Goal: Task Accomplishment & Management: Manage account settings

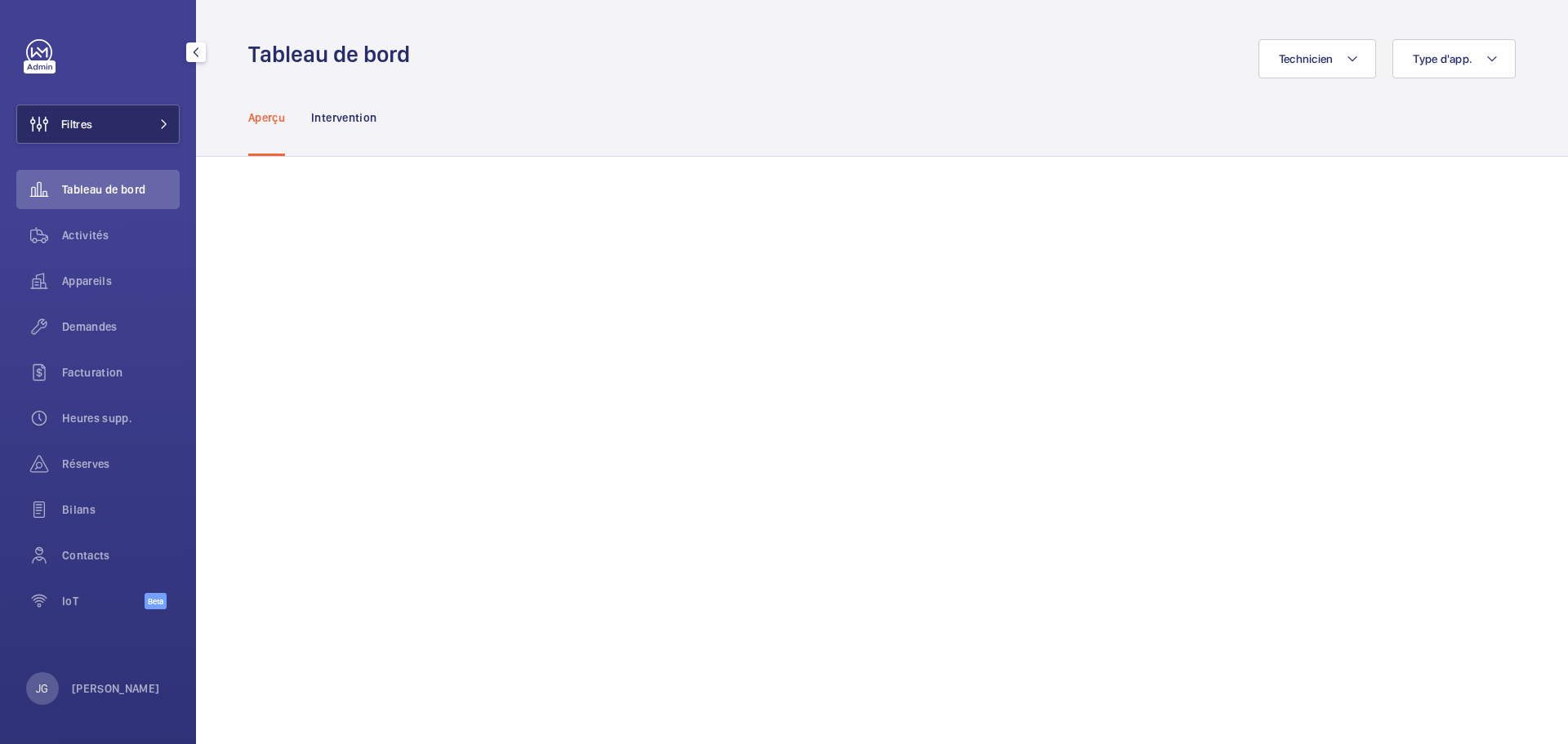
click at [101, 128] on button "Filtres" at bounding box center [98, 124] width 163 height 39
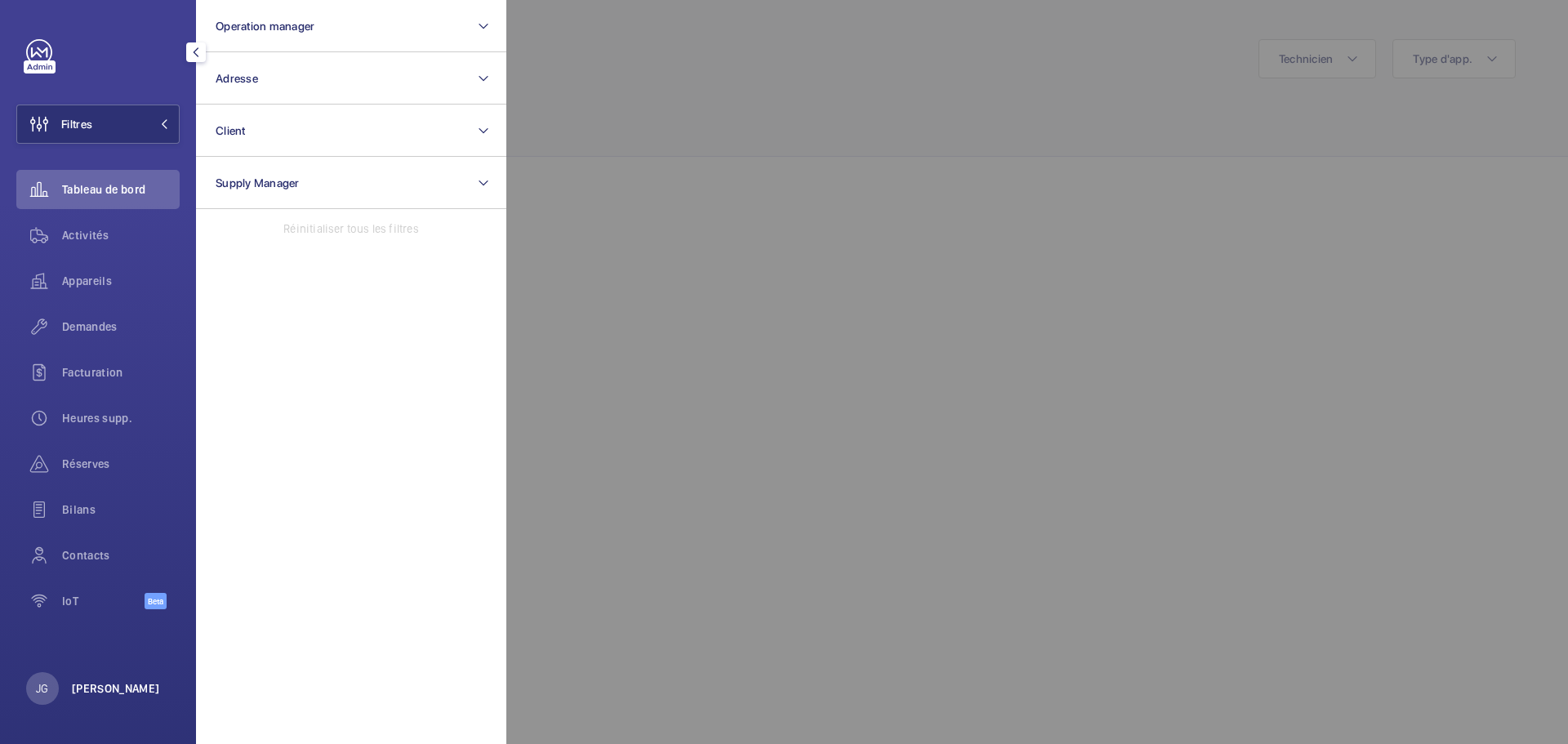
click at [104, 681] on p "[PERSON_NAME]" at bounding box center [116, 688] width 88 height 17
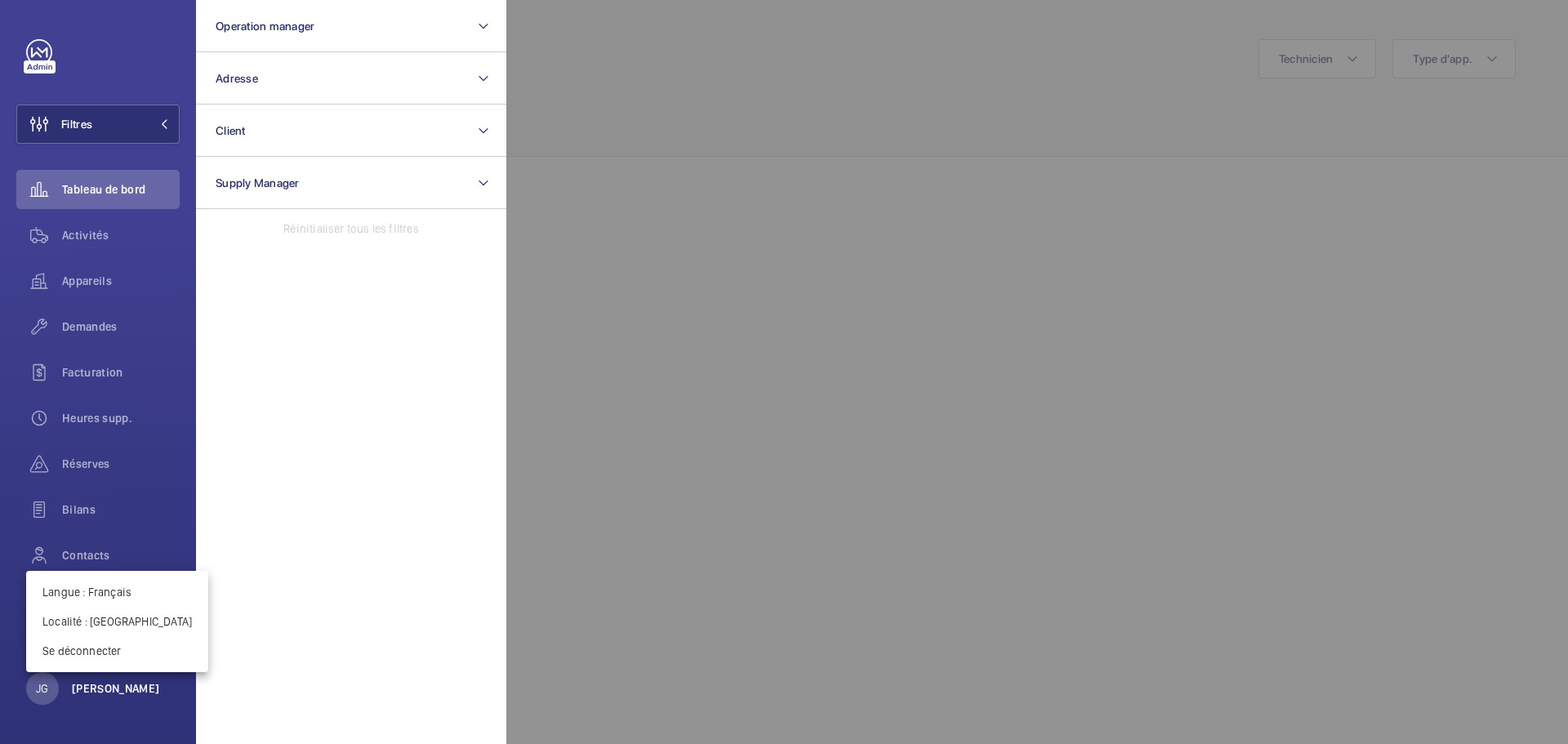
click at [102, 683] on div at bounding box center [784, 372] width 1568 height 744
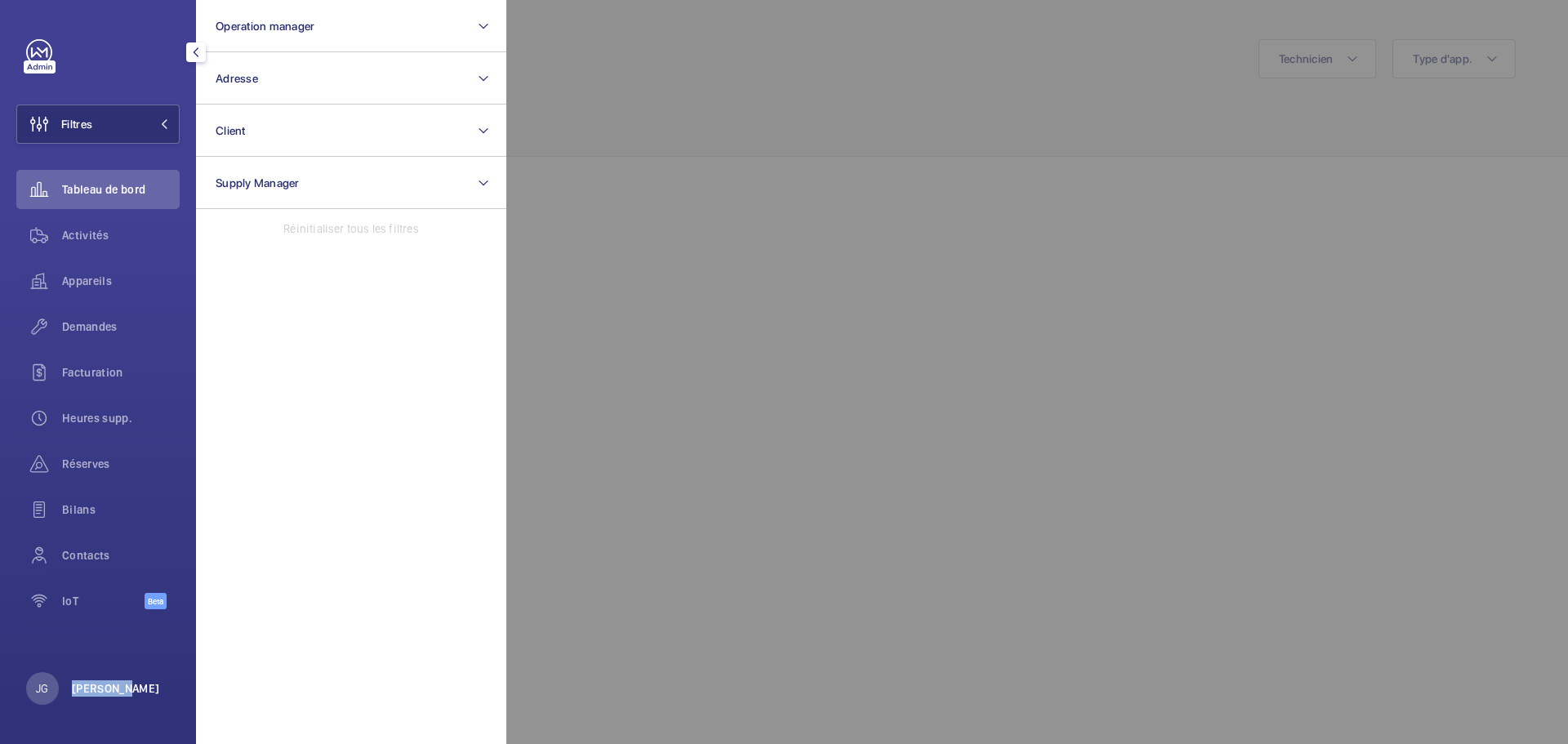
click at [102, 683] on p "[PERSON_NAME]" at bounding box center [116, 688] width 88 height 17
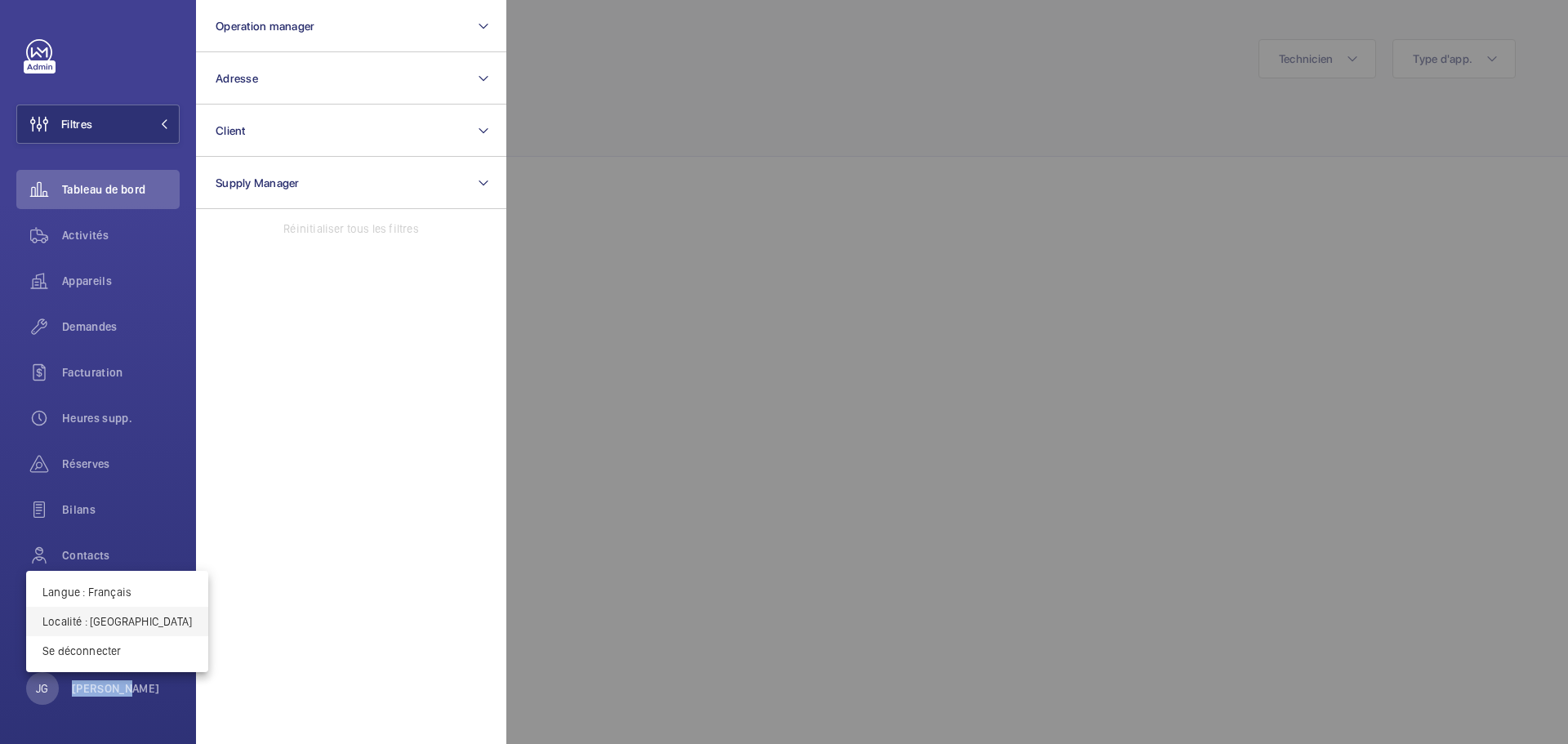
click at [98, 630] on button "Localité : [GEOGRAPHIC_DATA]" at bounding box center [117, 622] width 182 height 29
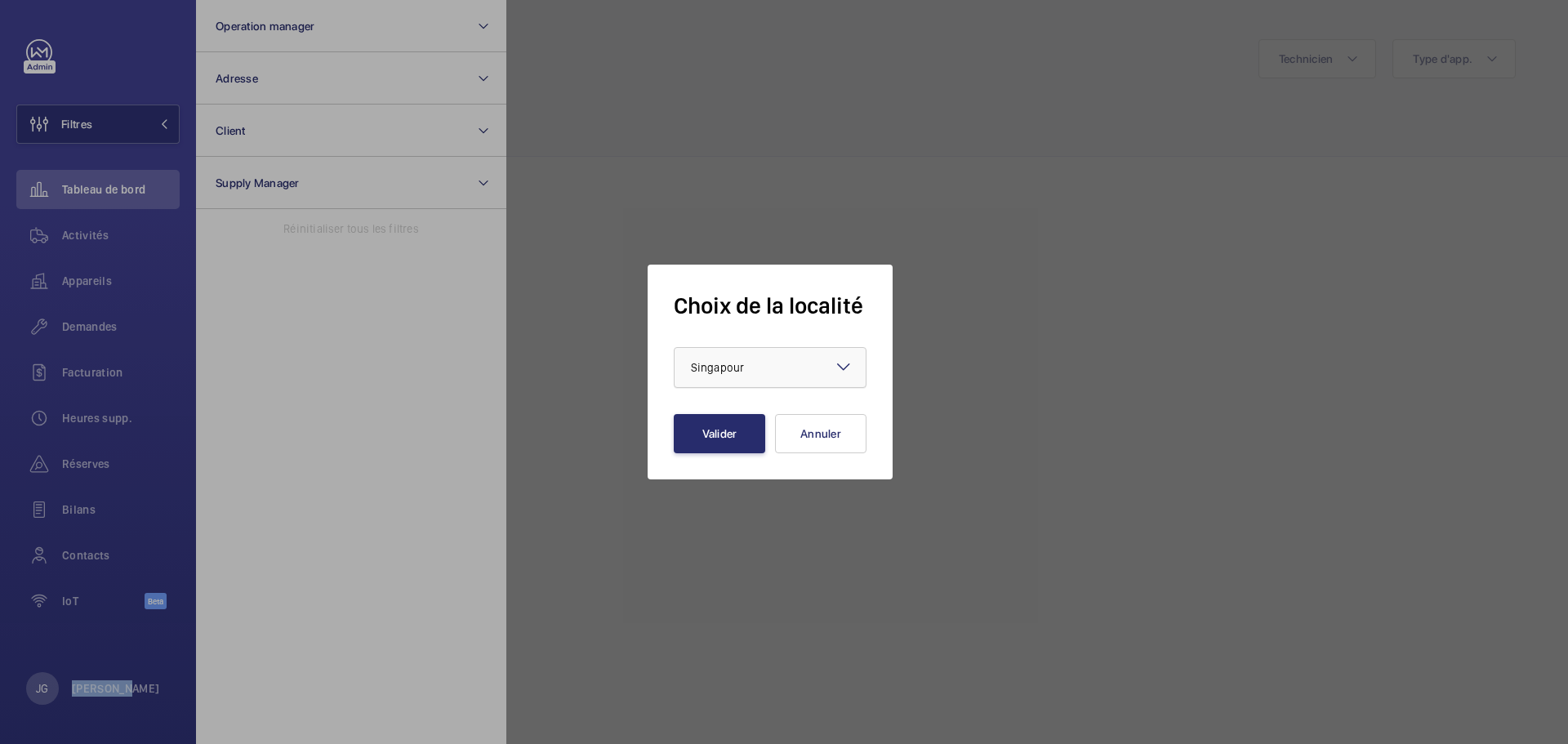
click at [819, 378] on div at bounding box center [770, 367] width 191 height 39
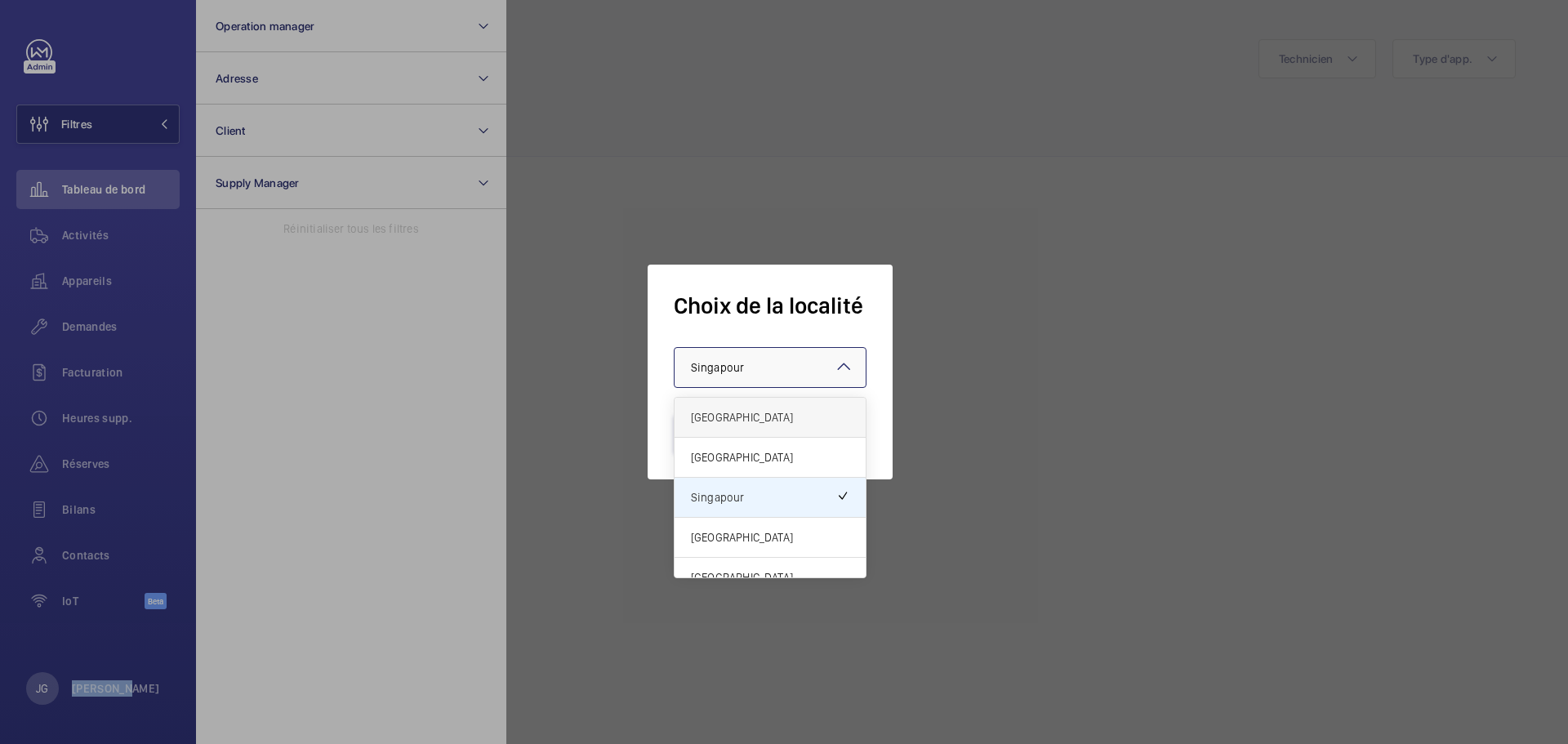
click at [752, 418] on span "[GEOGRAPHIC_DATA]" at bounding box center [770, 417] width 158 height 17
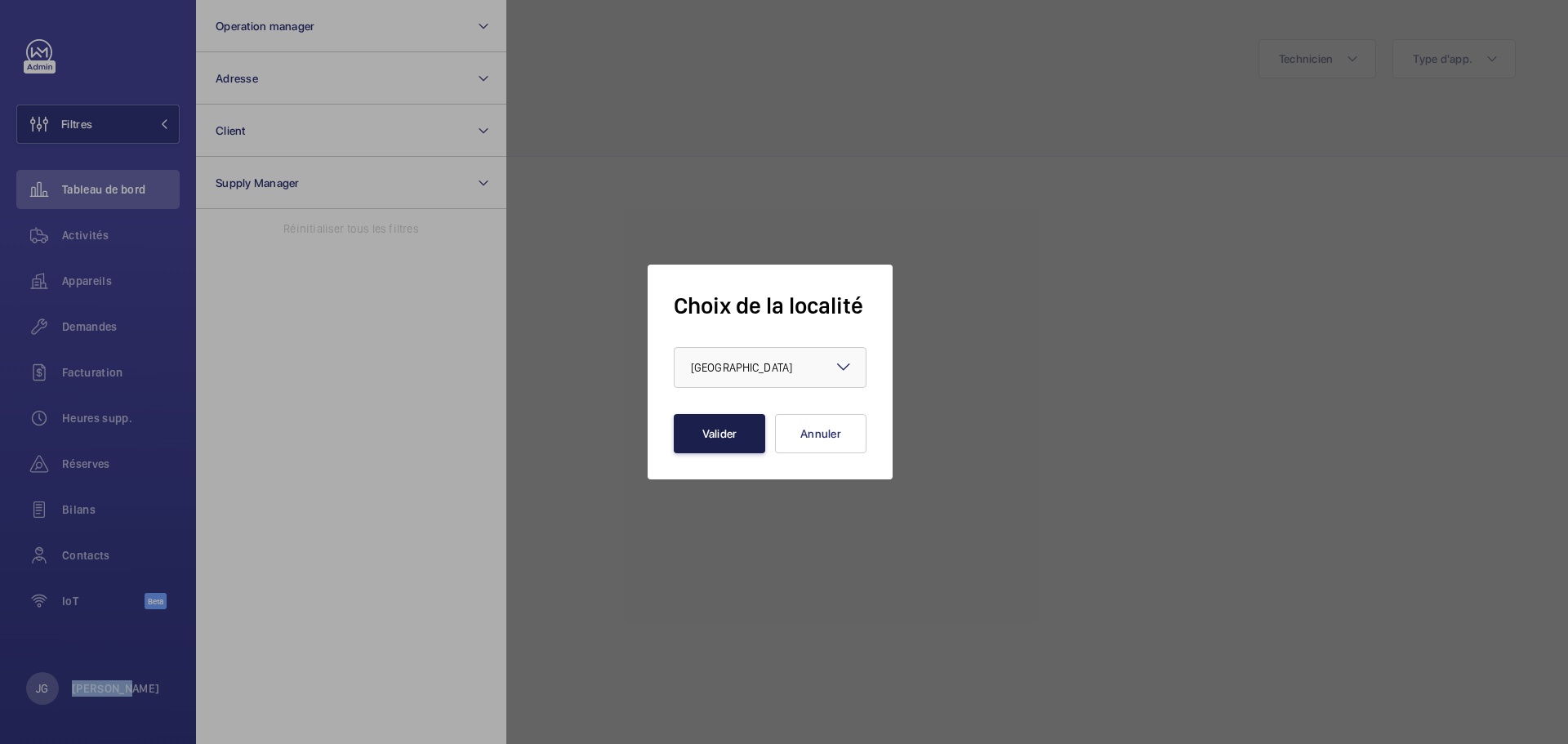
click at [752, 437] on button "Valider" at bounding box center [719, 434] width 92 height 39
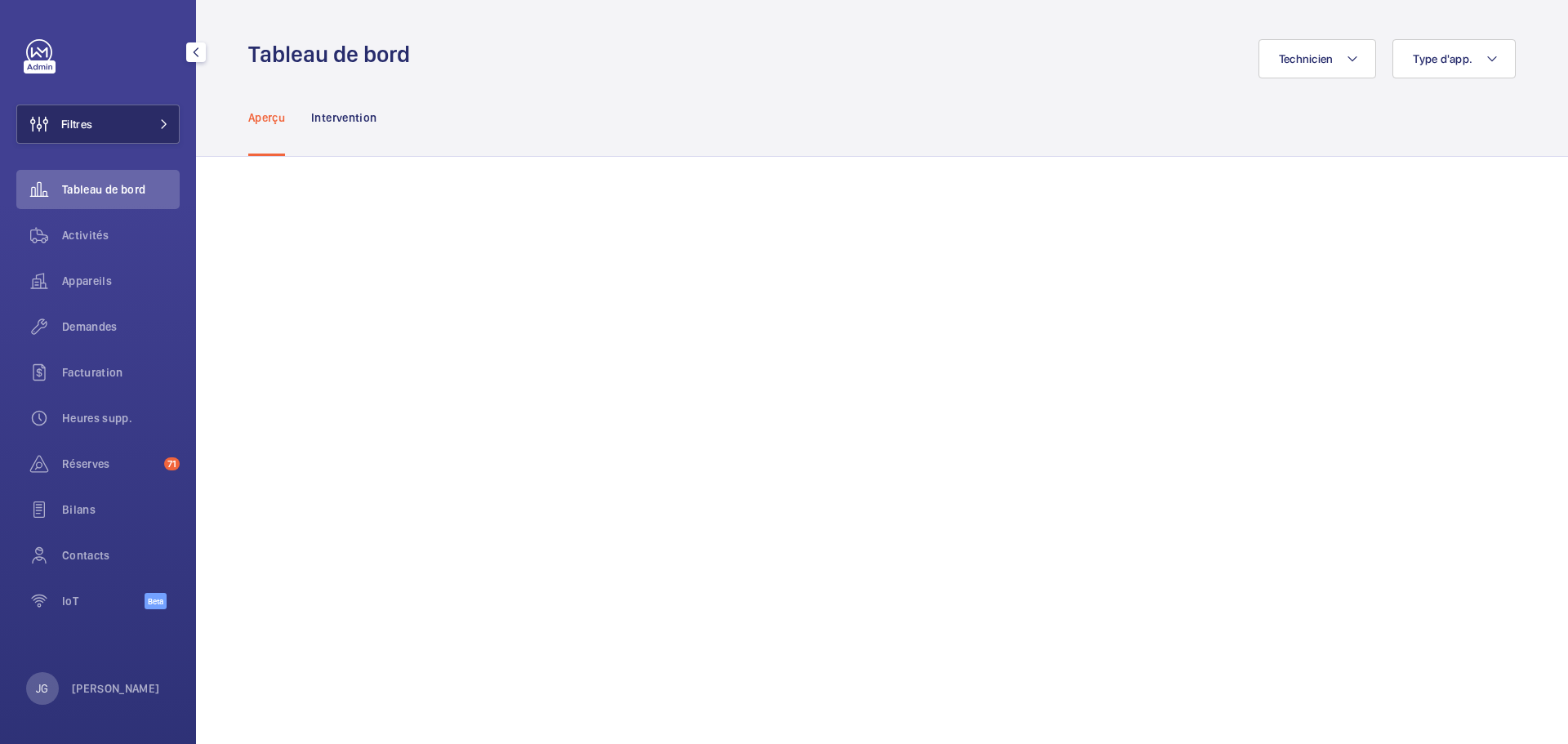
click at [115, 109] on button "Filtres" at bounding box center [98, 124] width 163 height 39
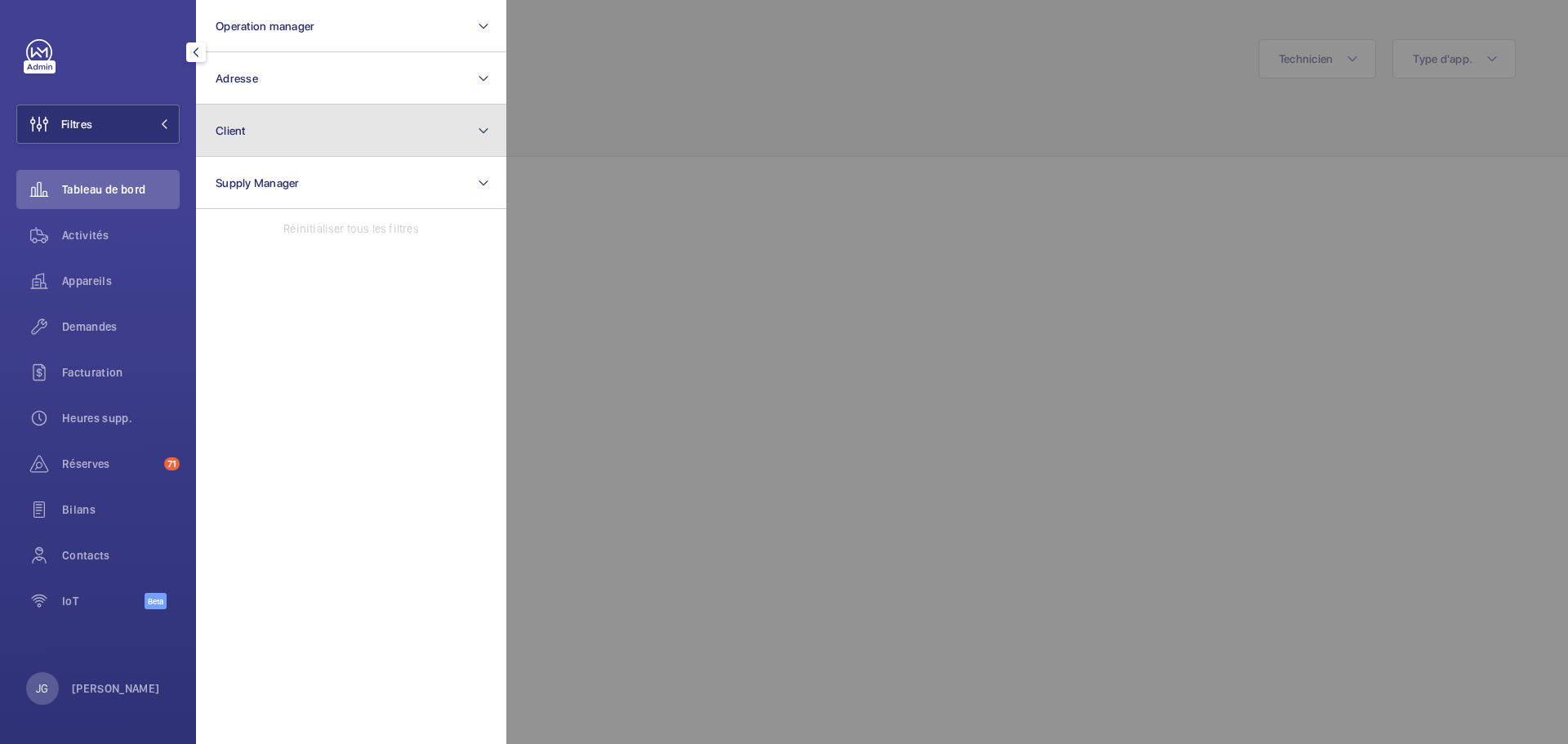
click at [325, 137] on button "Client" at bounding box center [351, 131] width 310 height 53
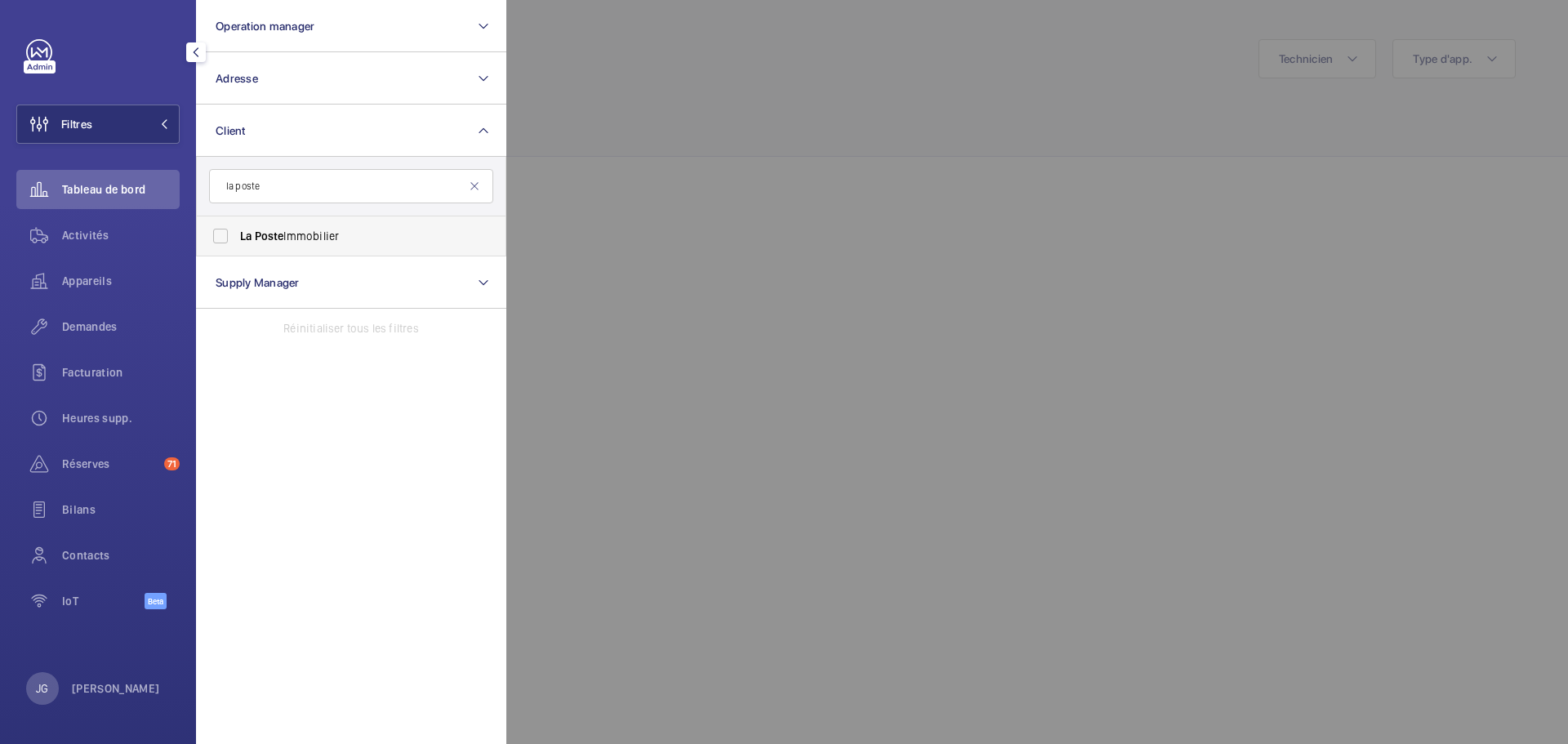
type input "la poste"
click at [318, 246] on label "La Poste Immobilier" at bounding box center [339, 236] width 284 height 39
click at [237, 246] on input "La Poste Immobilier" at bounding box center [220, 235] width 32 height 32
checkbox input "true"
click at [648, 137] on div at bounding box center [1290, 372] width 1568 height 744
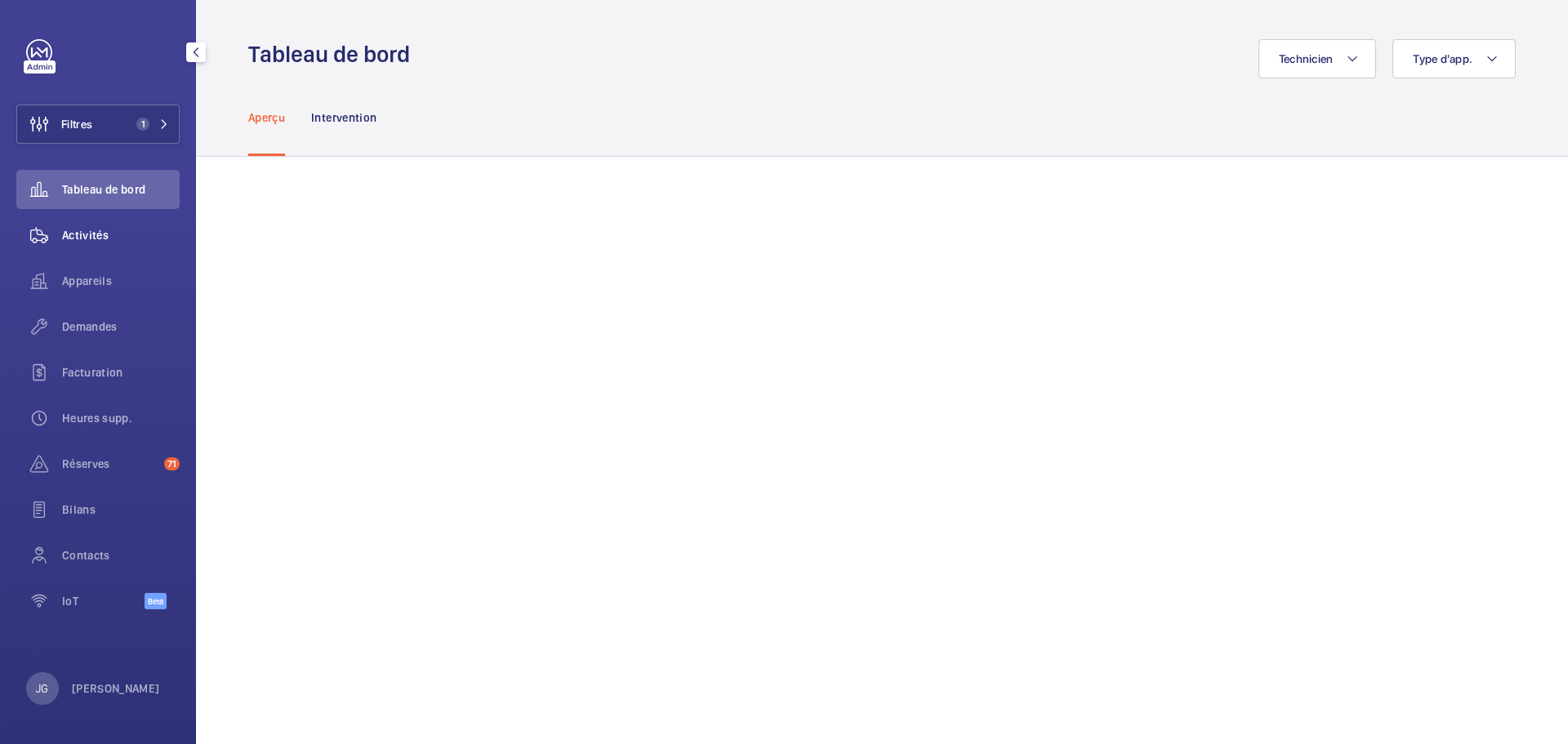
click at [120, 236] on span "Activités" at bounding box center [121, 235] width 117 height 17
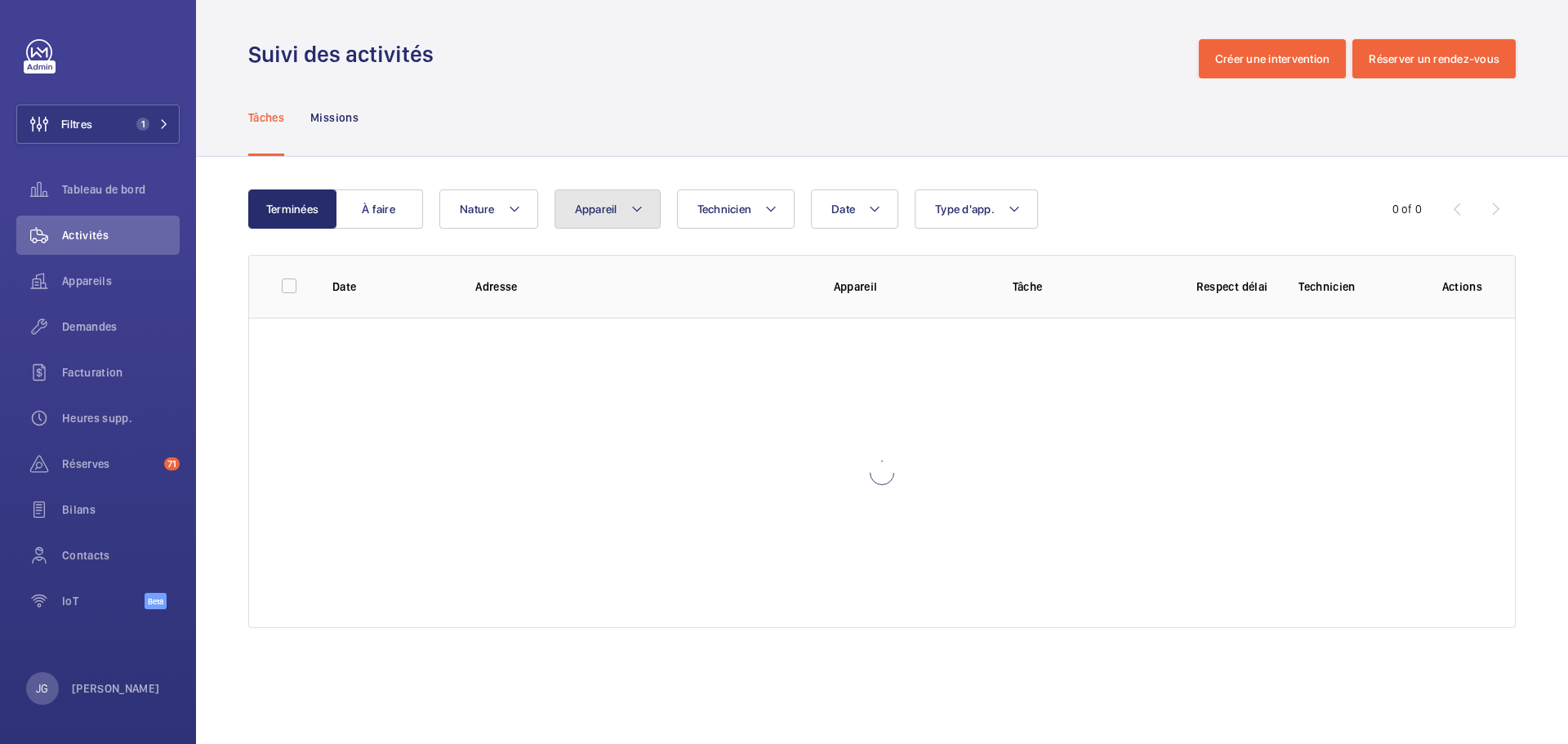
click at [583, 214] on span "Appareil" at bounding box center [596, 209] width 43 height 13
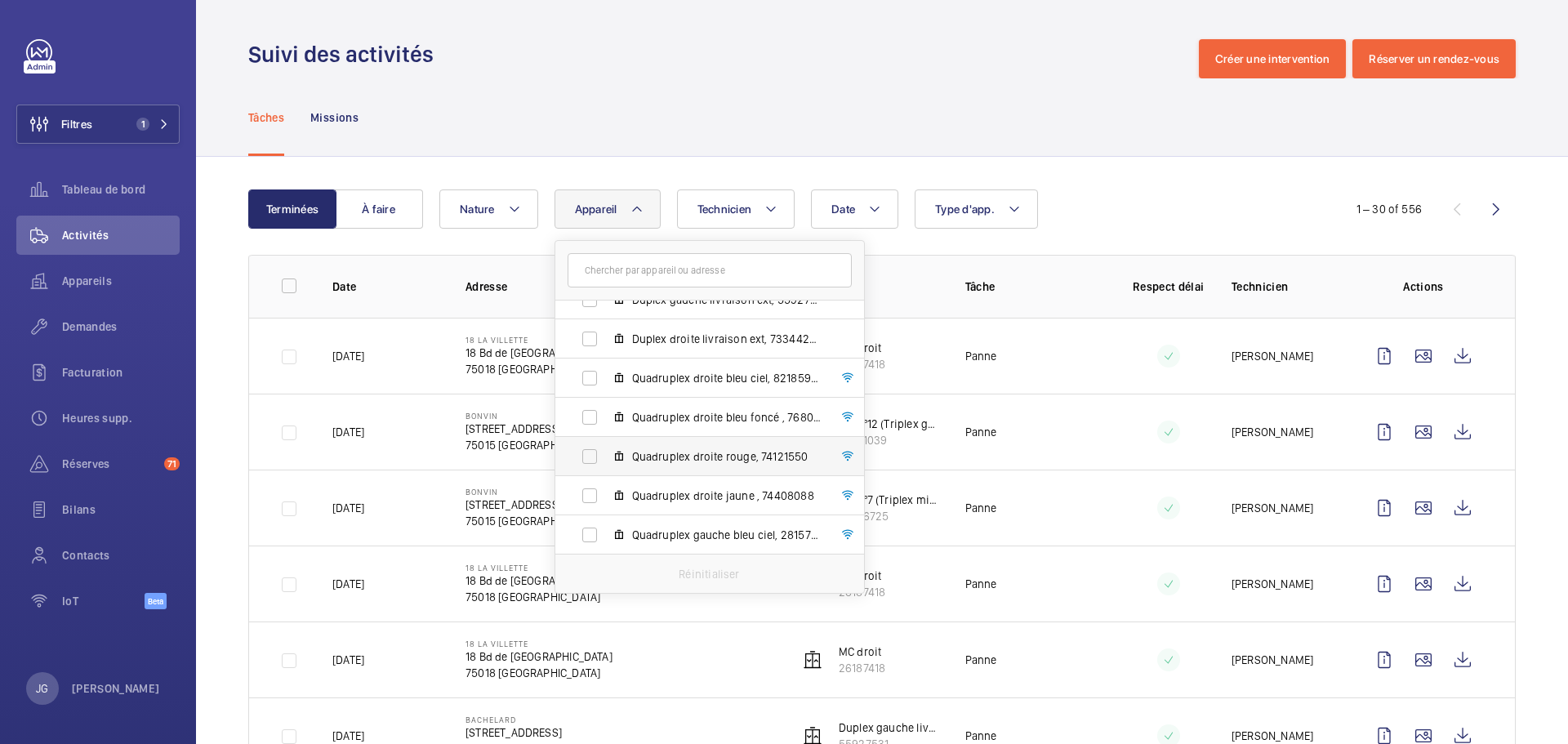
scroll to position [583, 0]
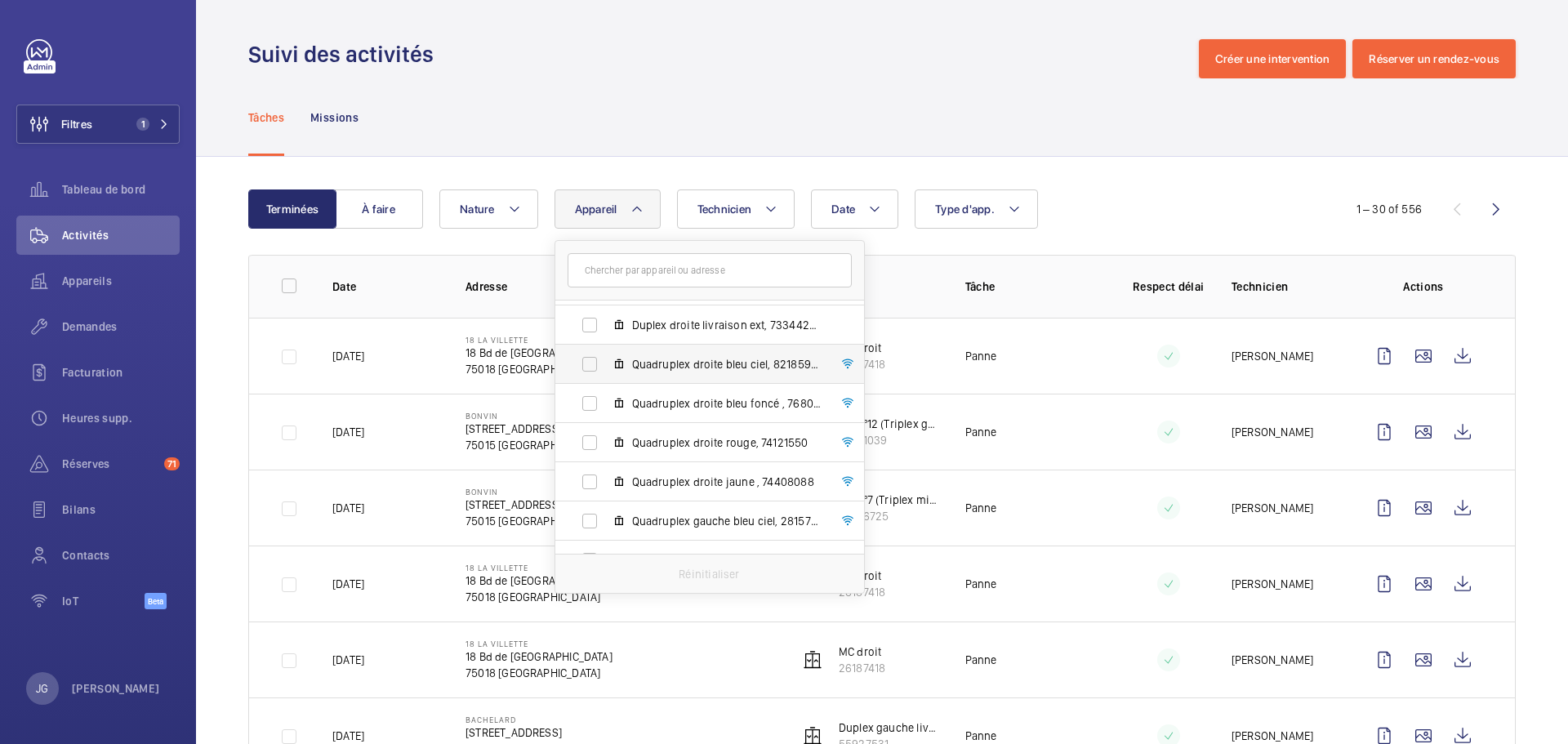
click at [583, 370] on label "Quadruplex droite bleu ciel, 82185941" at bounding box center [697, 364] width 283 height 39
click at [583, 370] on input "Quadruplex droite bleu ciel, 82185941" at bounding box center [588, 363] width 32 height 32
checkbox input "true"
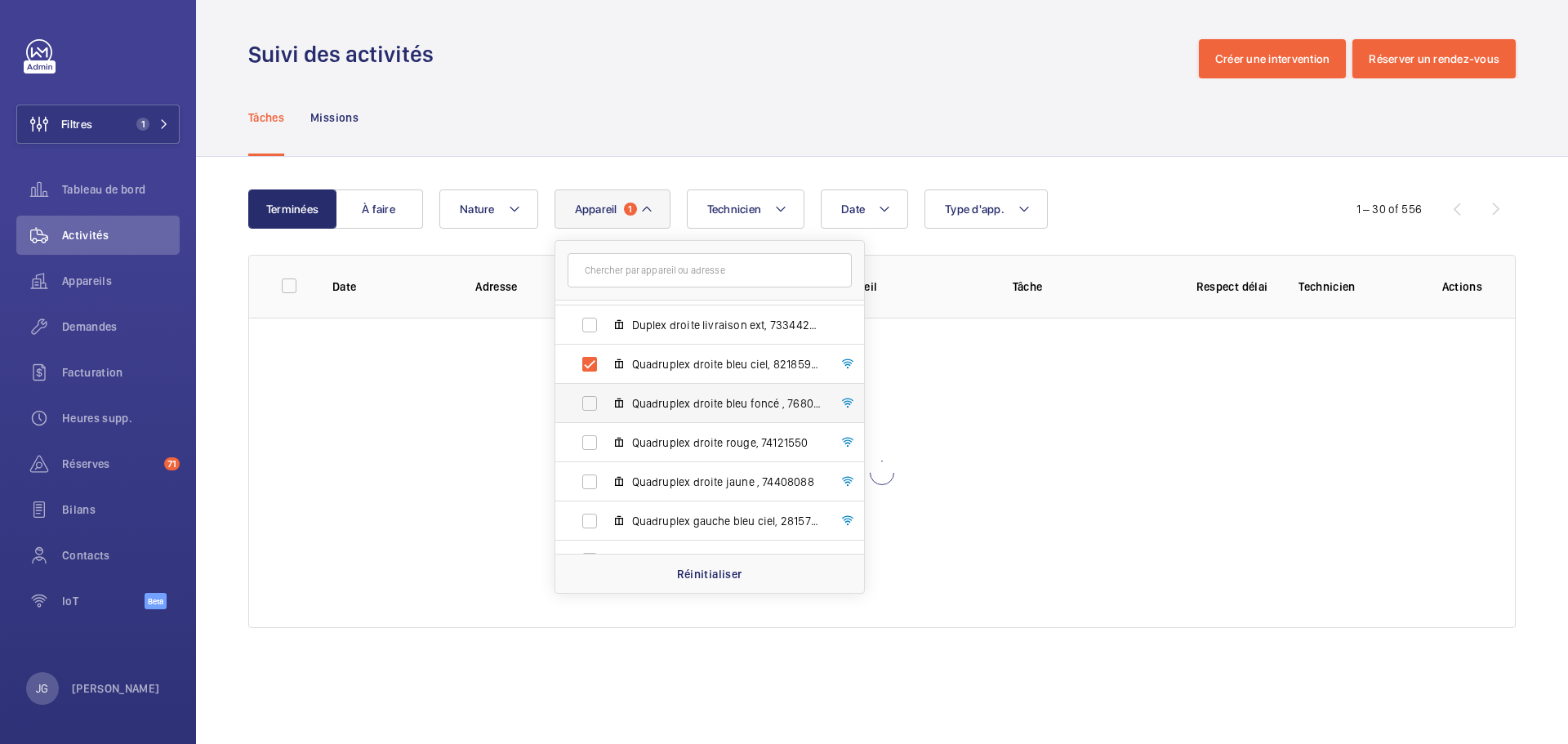
click at [590, 408] on label "Quadruplex droite bleu foncé , 76806699" at bounding box center [697, 403] width 283 height 39
click at [590, 408] on input "Quadruplex droite bleu foncé , 76806699" at bounding box center [588, 403] width 32 height 32
checkbox input "true"
click at [587, 456] on label "Quadruplex droite rouge, 74121550" at bounding box center [697, 442] width 283 height 39
click at [587, 456] on input "Quadruplex droite rouge, 74121550" at bounding box center [588, 442] width 32 height 32
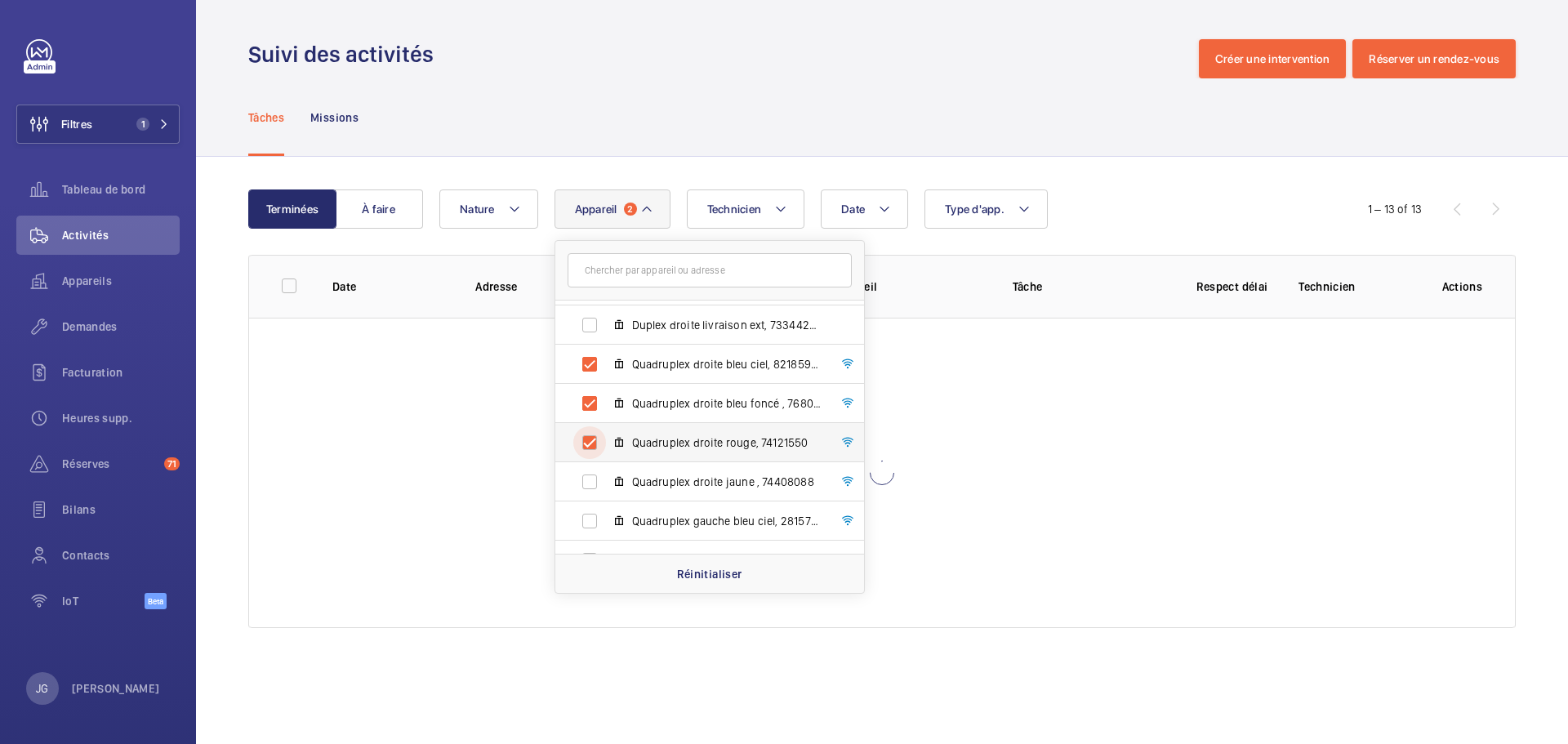
checkbox input "true"
click at [587, 479] on label "Quadruplex droite jaune , 74408088" at bounding box center [697, 482] width 283 height 39
click at [587, 479] on input "Quadruplex droite jaune , 74408088" at bounding box center [588, 481] width 32 height 32
checkbox input "true"
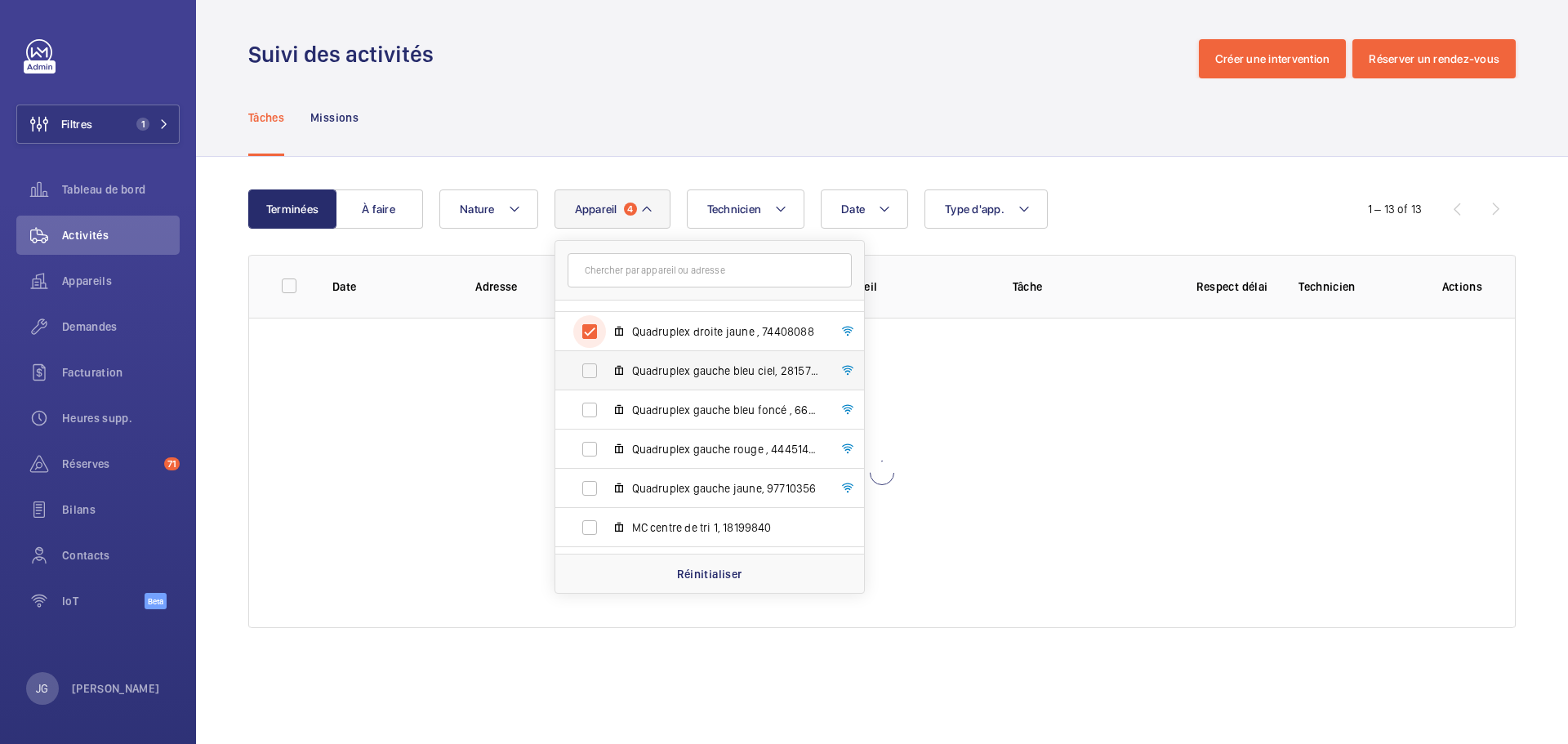
scroll to position [747, 0]
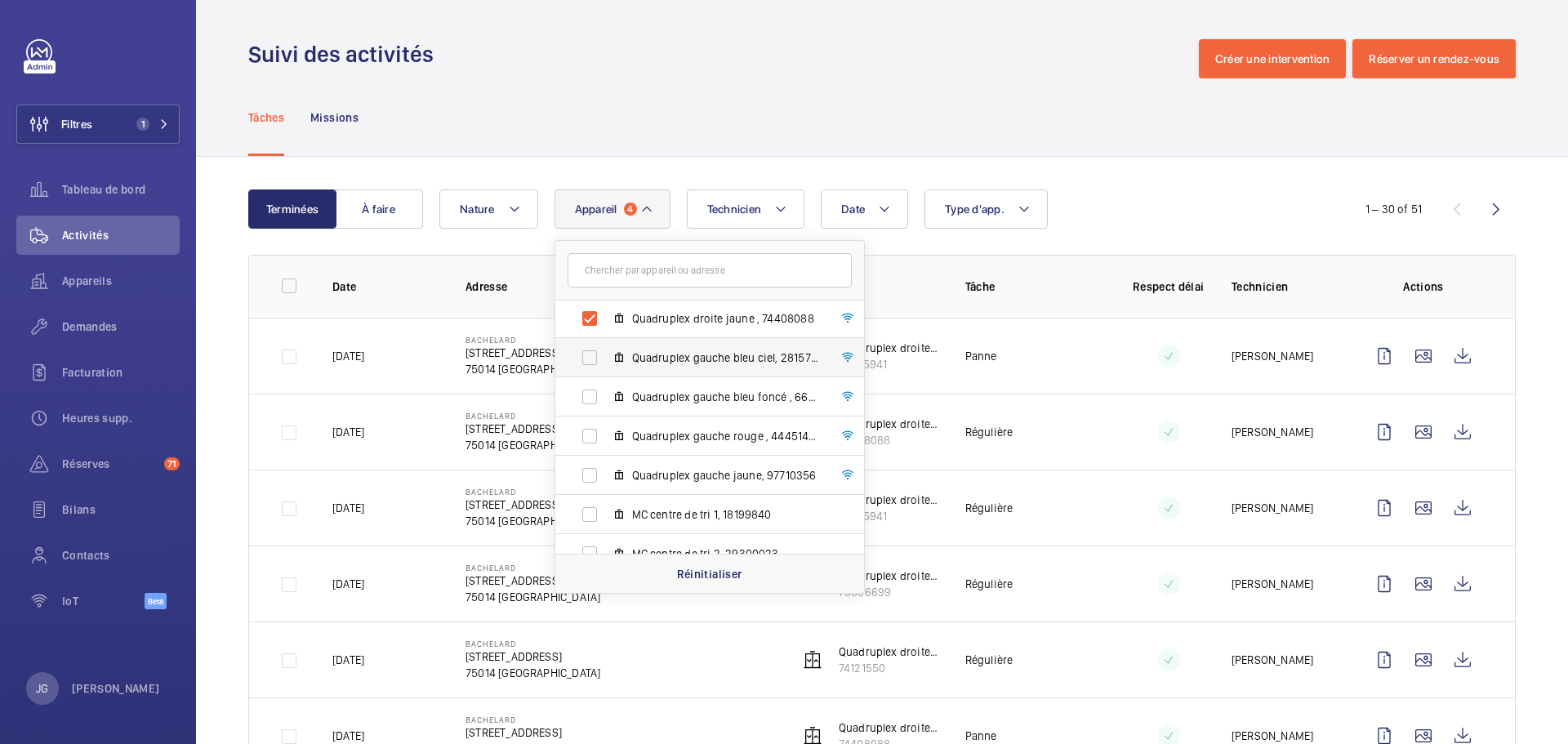
click at [586, 363] on label "Quadruplex gauche bleu ciel, 28157912" at bounding box center [697, 357] width 283 height 39
click at [586, 363] on input "Quadruplex gauche bleu ciel, 28157912" at bounding box center [588, 357] width 32 height 32
checkbox input "true"
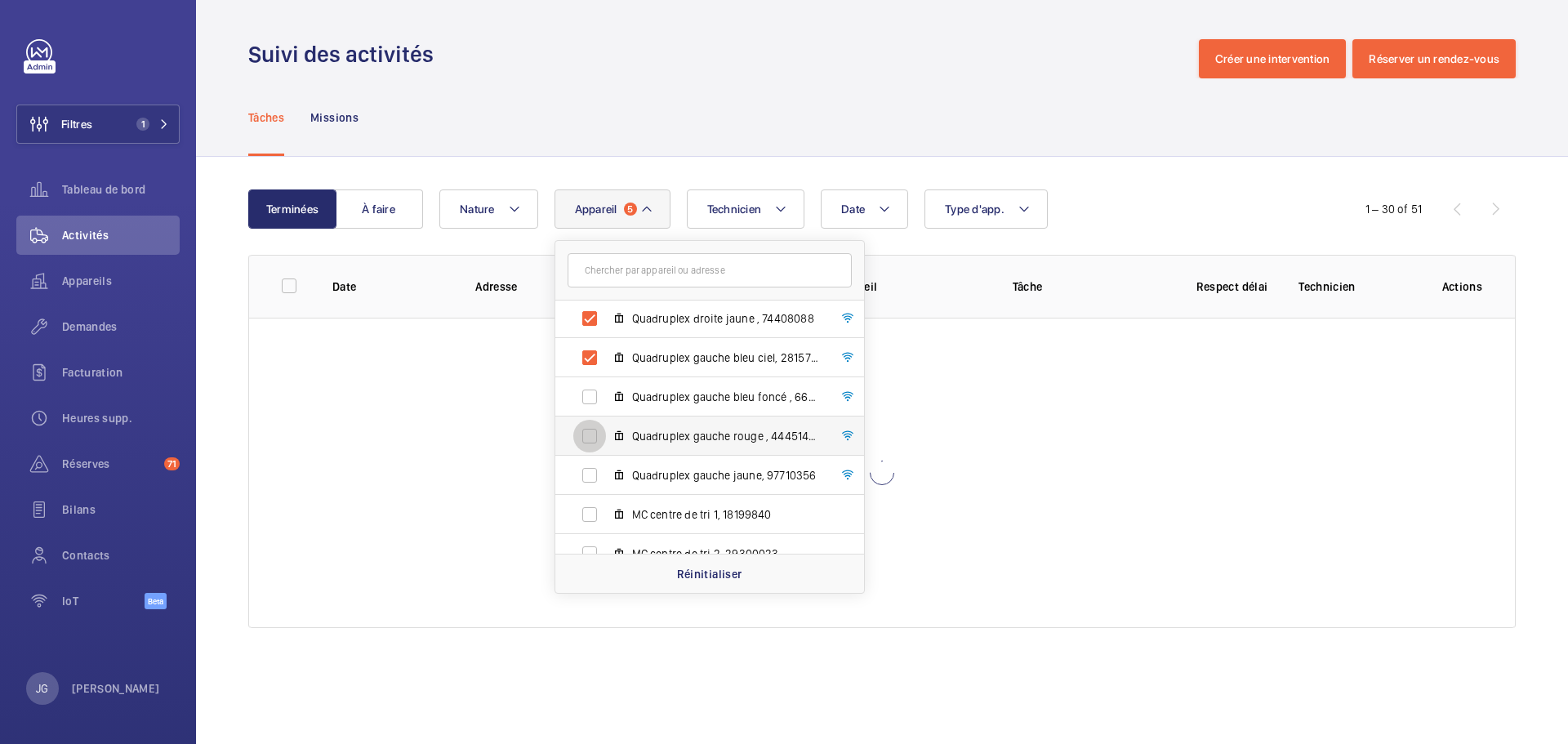
click at [596, 417] on div at bounding box center [589, 436] width 39 height 39
checkbox input "true"
click at [582, 396] on label "Quadruplex gauche bleu foncé , 66853601" at bounding box center [697, 397] width 283 height 39
click at [582, 396] on input "Quadruplex gauche bleu foncé , 66853601" at bounding box center [588, 396] width 32 height 32
checkbox input "true"
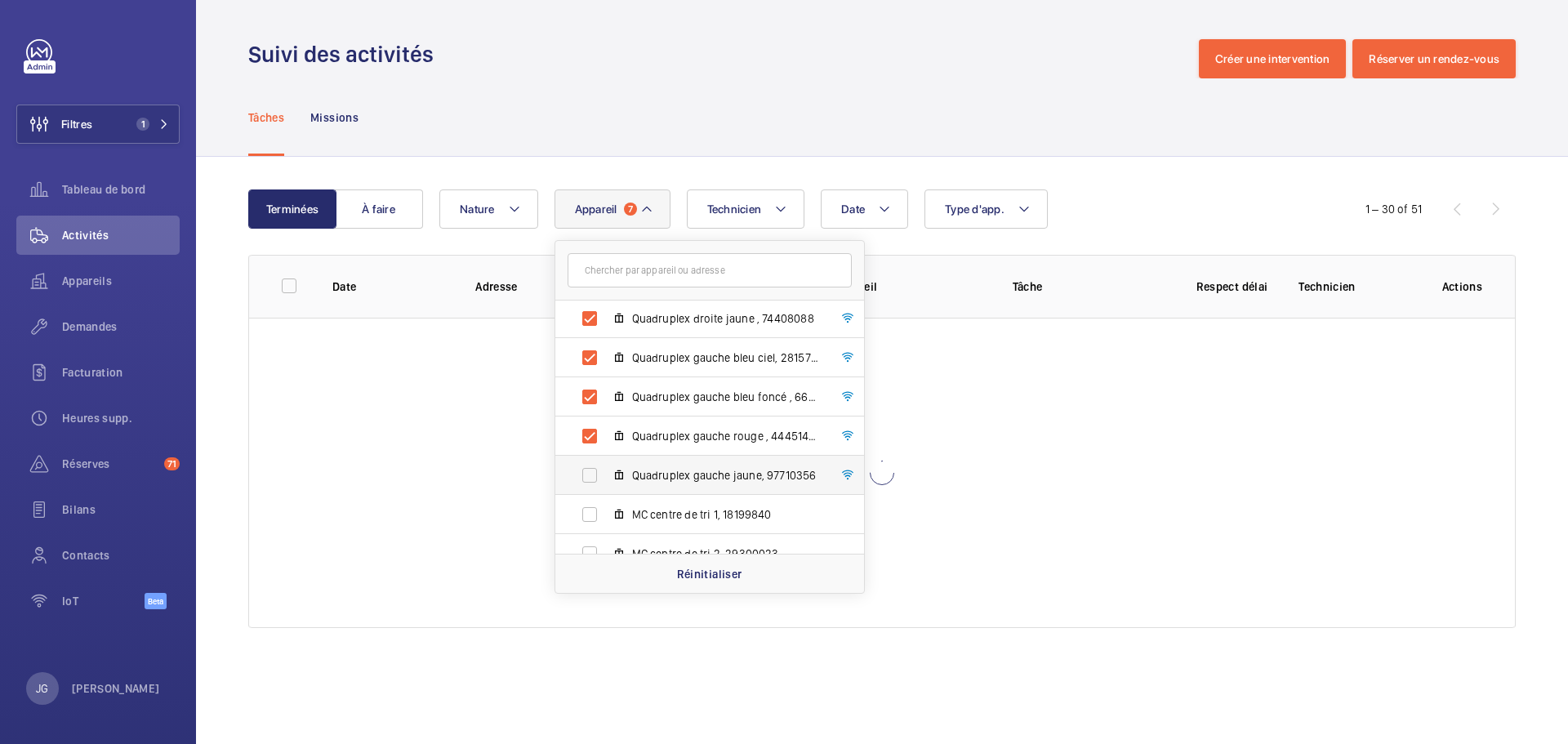
click at [590, 476] on label "Quadruplex gauche jaune, 97710356" at bounding box center [697, 475] width 283 height 39
click at [590, 476] on input "Quadruplex gauche jaune, 97710356" at bounding box center [588, 475] width 32 height 32
checkbox input "true"
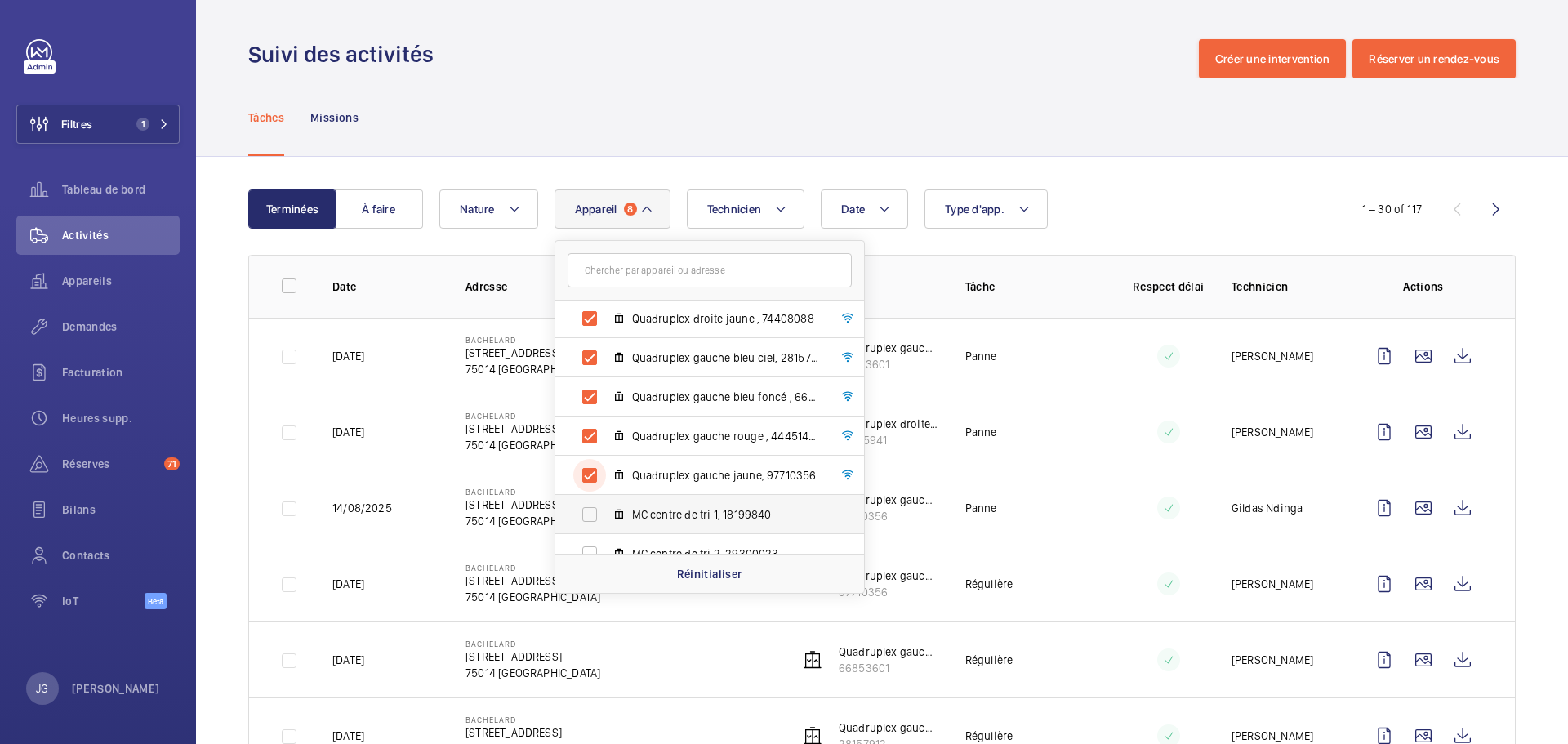
scroll to position [992, 0]
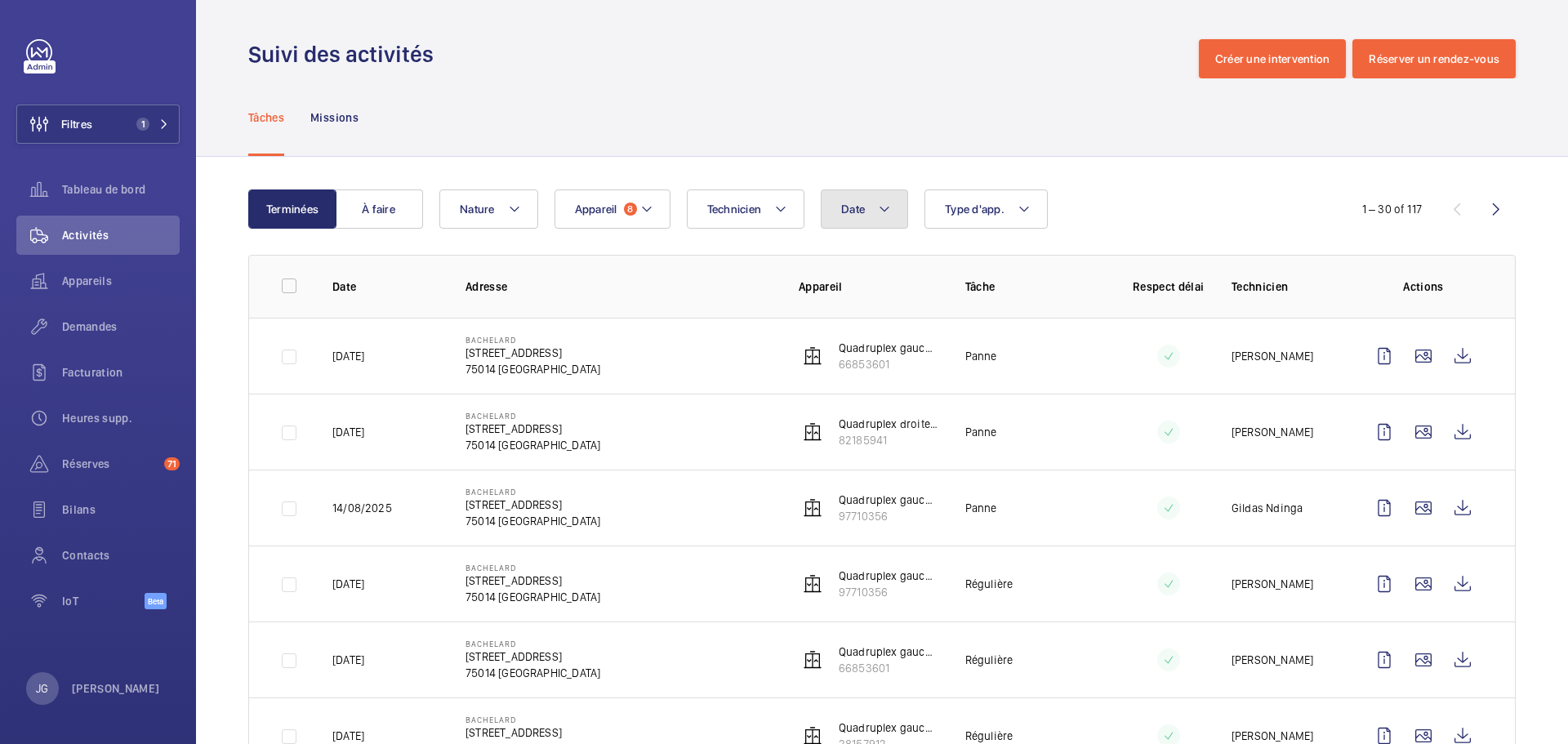
click at [882, 211] on mat-icon at bounding box center [883, 209] width 13 height 20
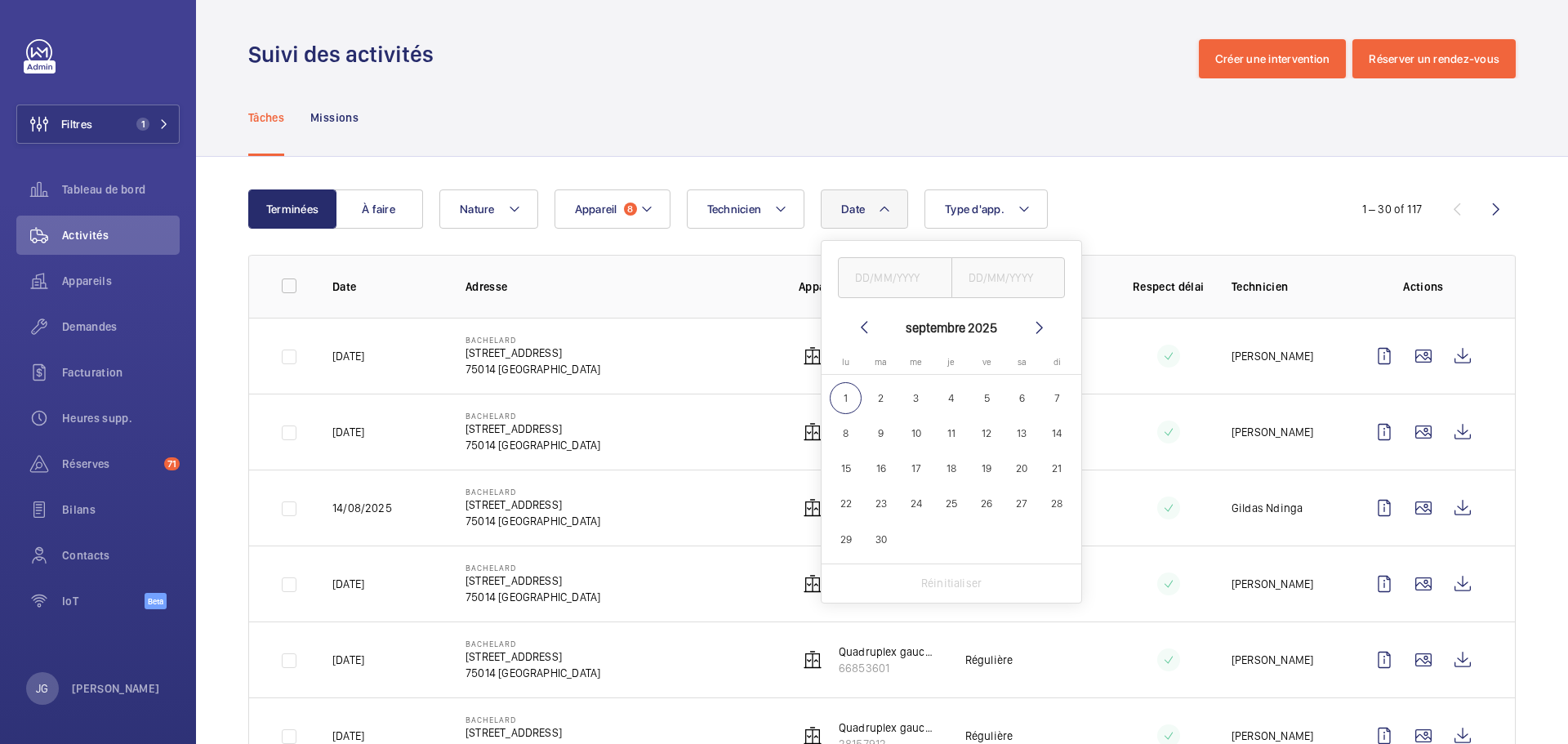
click at [869, 327] on mat-icon at bounding box center [864, 327] width 20 height 20
click at [868, 327] on mat-icon at bounding box center [864, 327] width 20 height 20
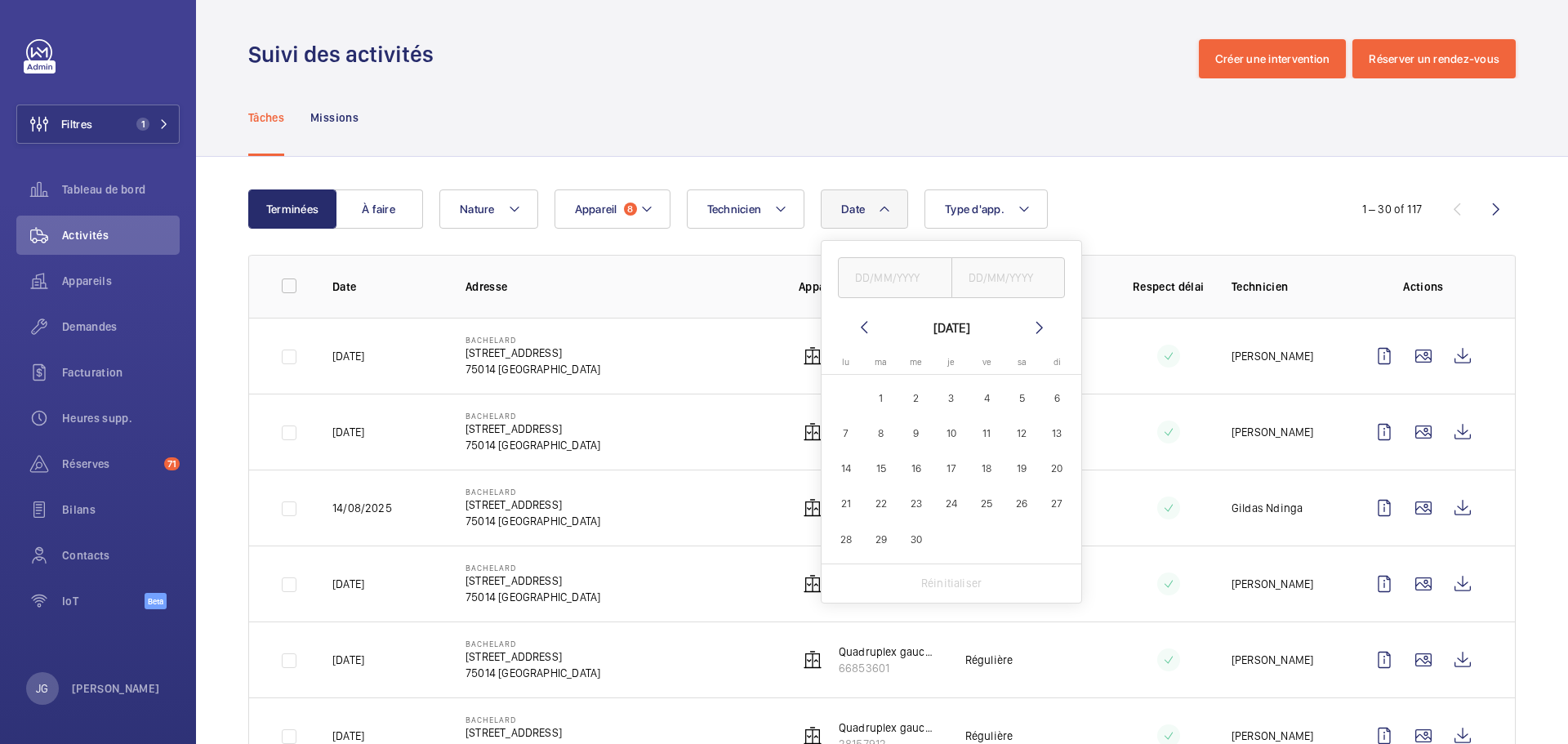
click at [868, 327] on mat-icon at bounding box center [864, 327] width 20 height 20
click at [1053, 316] on div "janvier 2025 lundi lu mardi ma mercredi me jeudi je vendredi ve samedi sa diman…" at bounding box center [951, 422] width 260 height 362
click at [1047, 323] on mat-icon at bounding box center [1039, 327] width 20 height 20
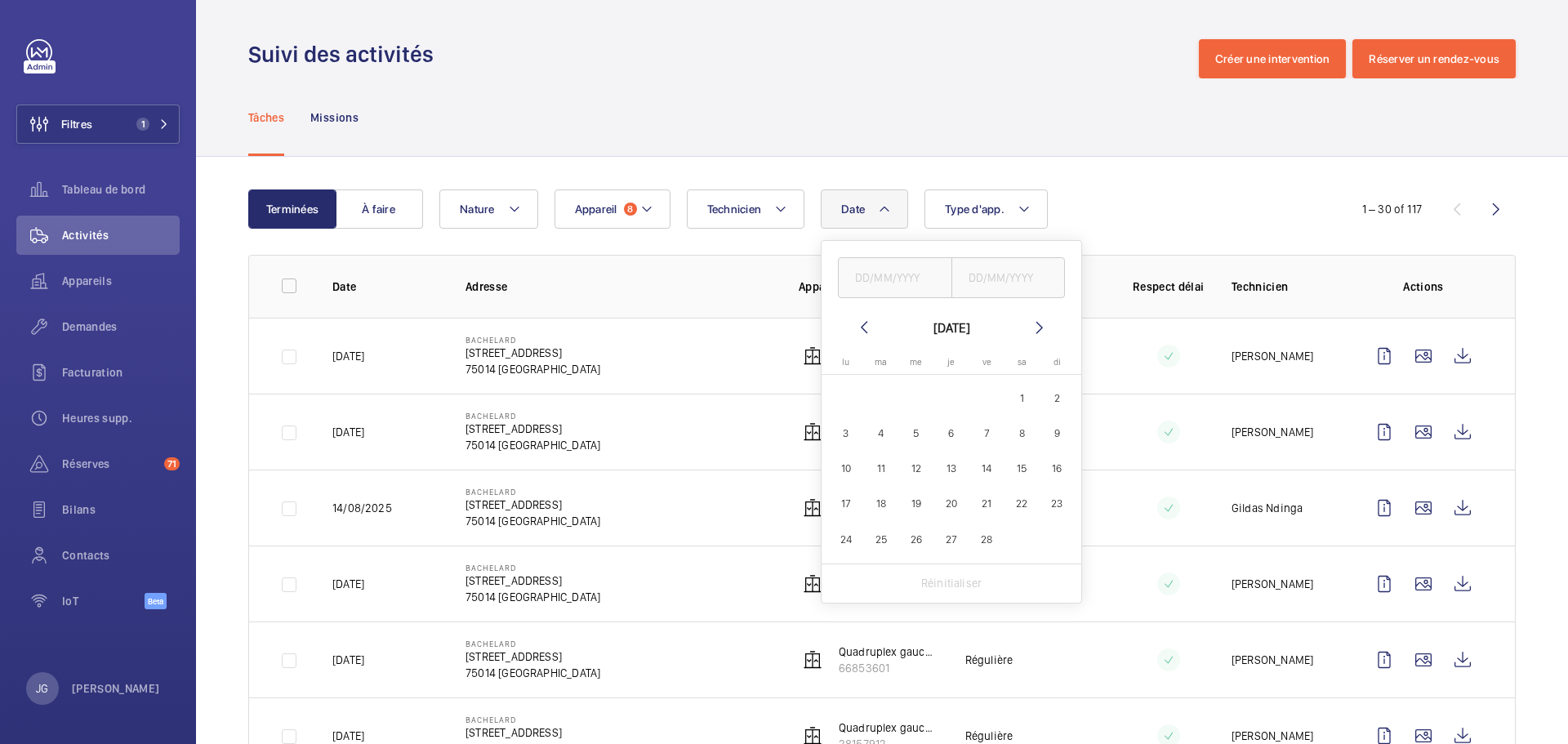
click at [1027, 397] on span "1" at bounding box center [1022, 398] width 32 height 32
type input "01/02/2025"
click at [1056, 338] on mat-calendar "février 2025 lundi lu mardi ma mercredi me jeudi je vendredi ve samedi sa diman…" at bounding box center [951, 440] width 260 height 246
click at [1043, 333] on mat-icon at bounding box center [1039, 327] width 20 height 20
click at [1040, 331] on mat-icon at bounding box center [1039, 327] width 20 height 20
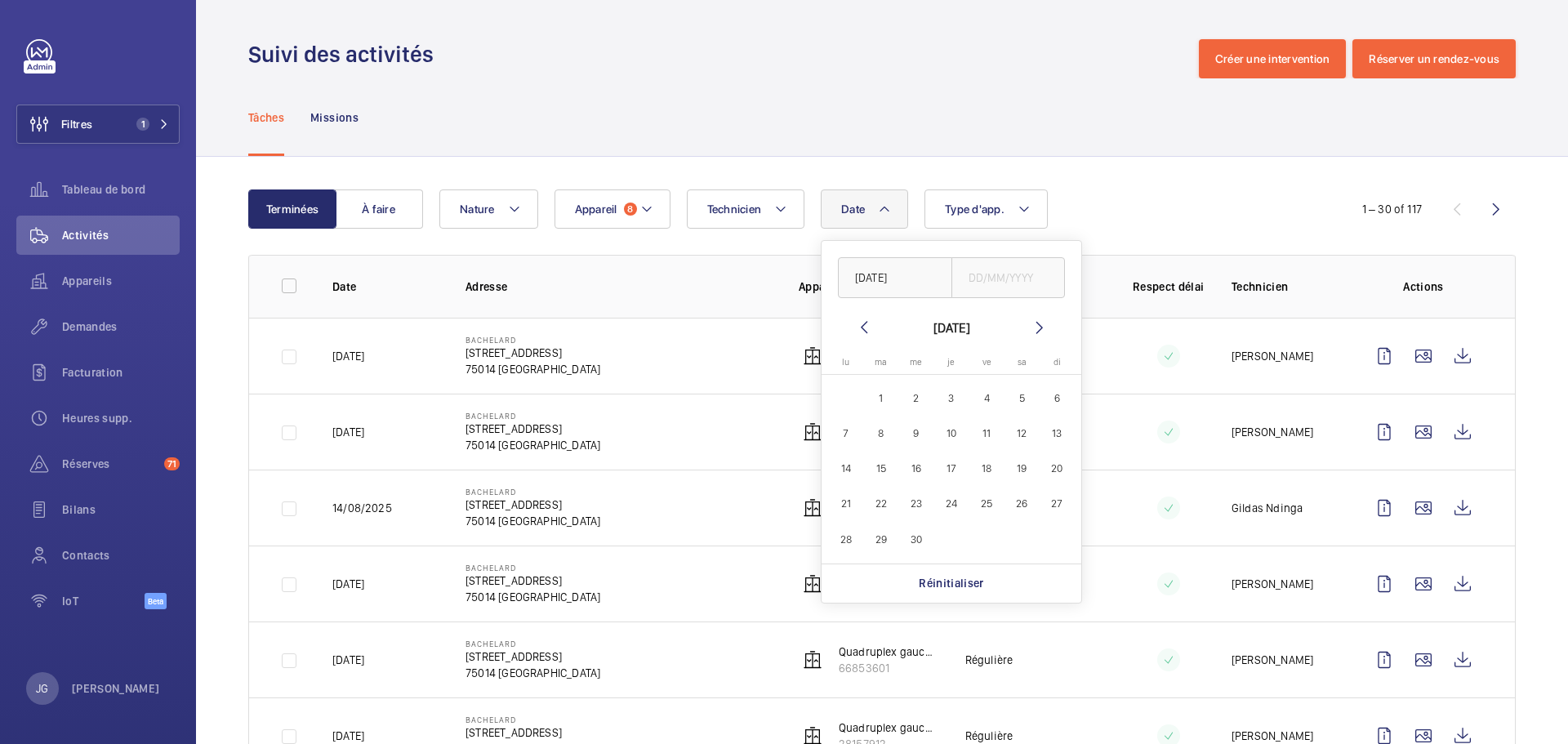
click at [1040, 331] on mat-icon at bounding box center [1039, 327] width 20 height 20
click at [1064, 538] on span "31" at bounding box center [1057, 539] width 32 height 32
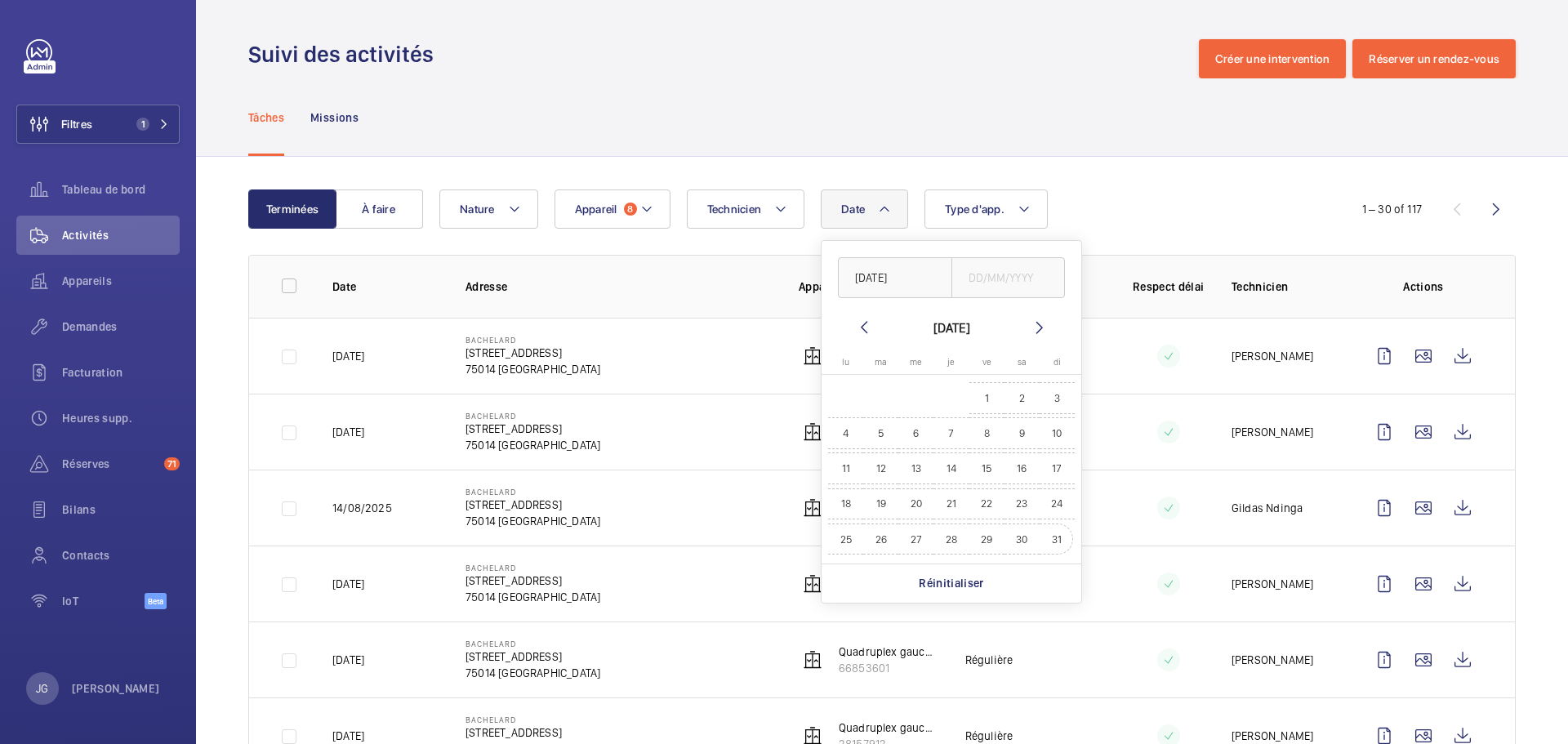
type input "31/08/2025"
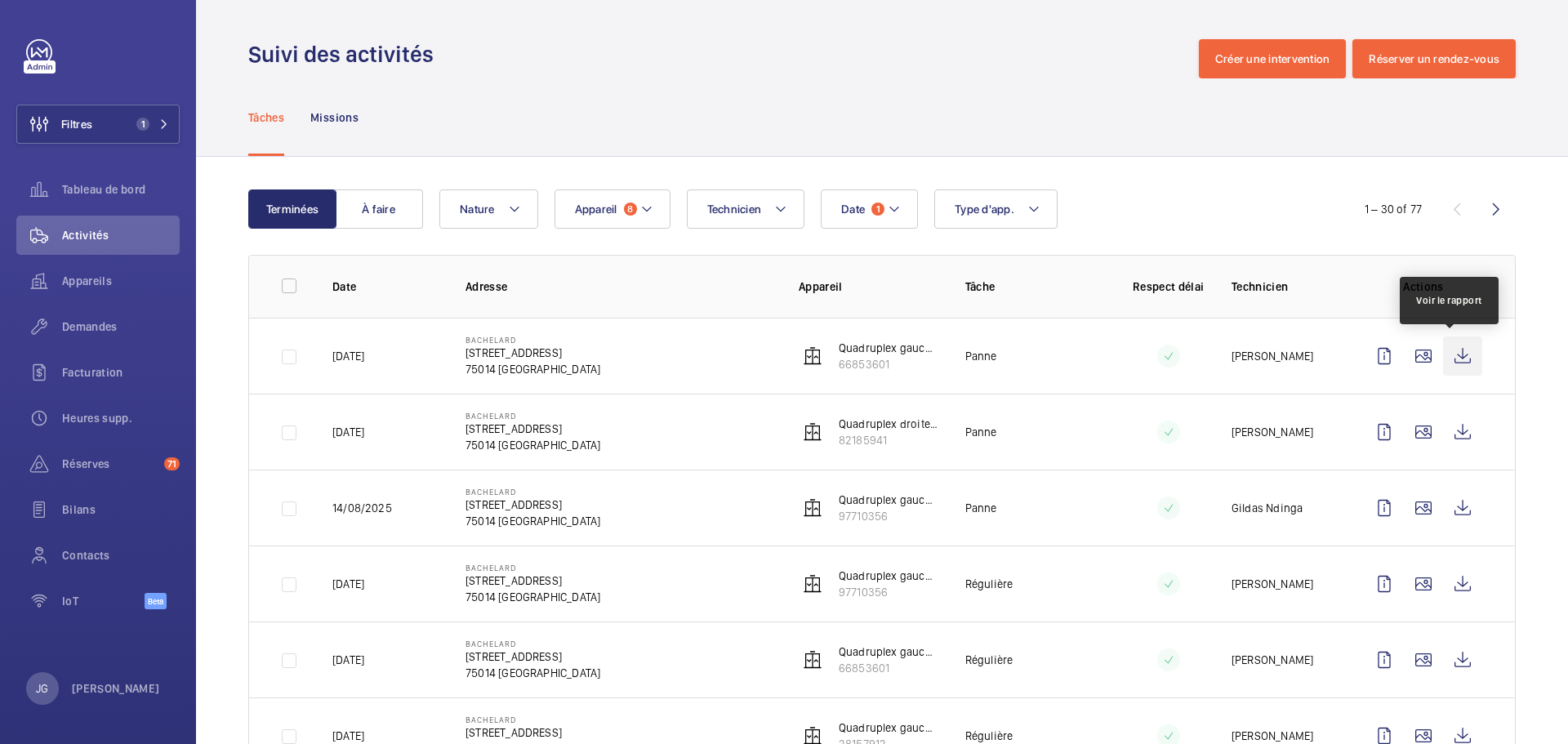
click at [1446, 365] on wm-front-icon-button at bounding box center [1463, 356] width 39 height 39
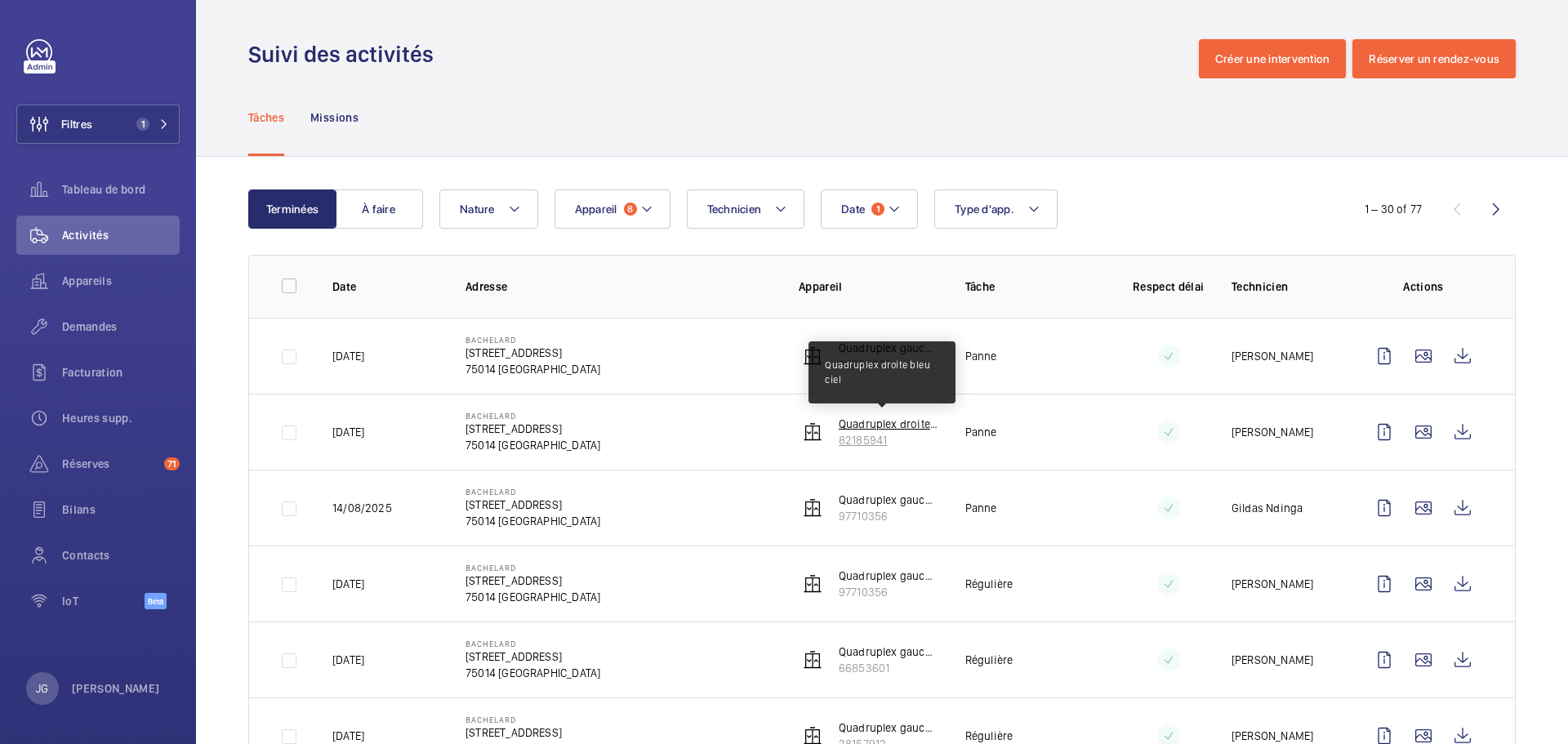
click at [902, 422] on p "Quadruplex droite bleu ciel" at bounding box center [888, 424] width 101 height 17
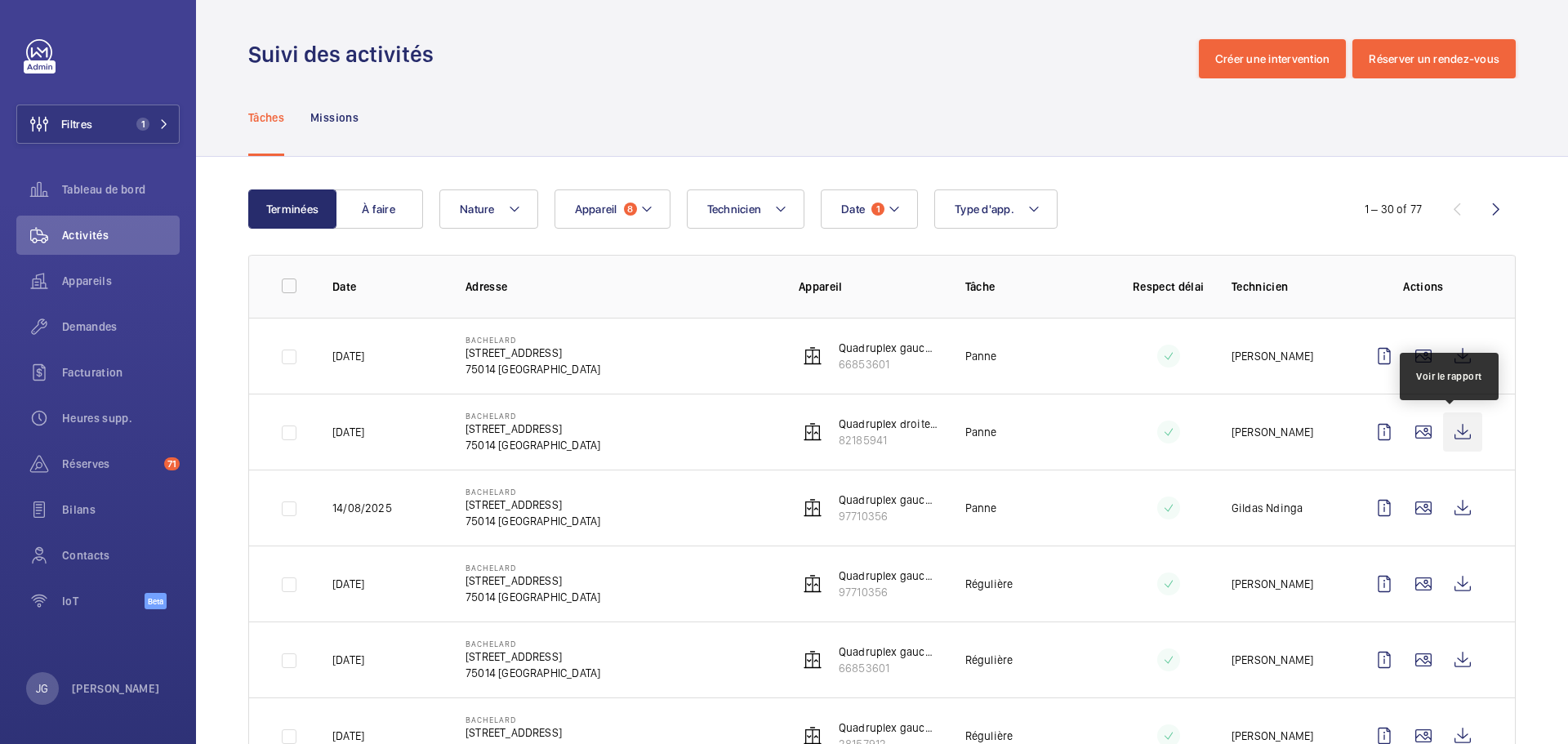
click at [1449, 438] on wm-front-icon-button at bounding box center [1463, 433] width 39 height 39
click at [898, 212] on mat-icon at bounding box center [894, 209] width 13 height 20
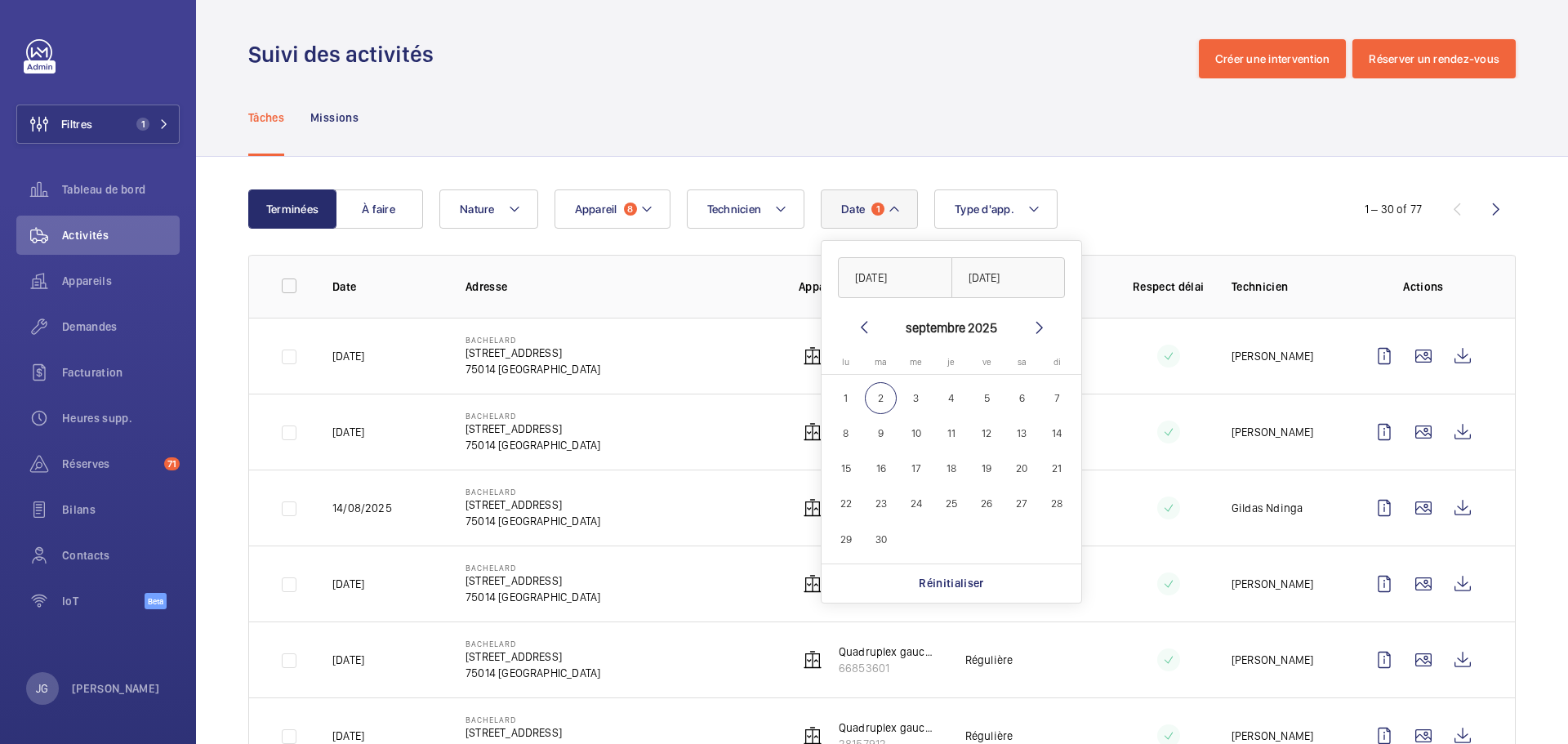
click at [861, 325] on mat-icon at bounding box center [864, 327] width 20 height 20
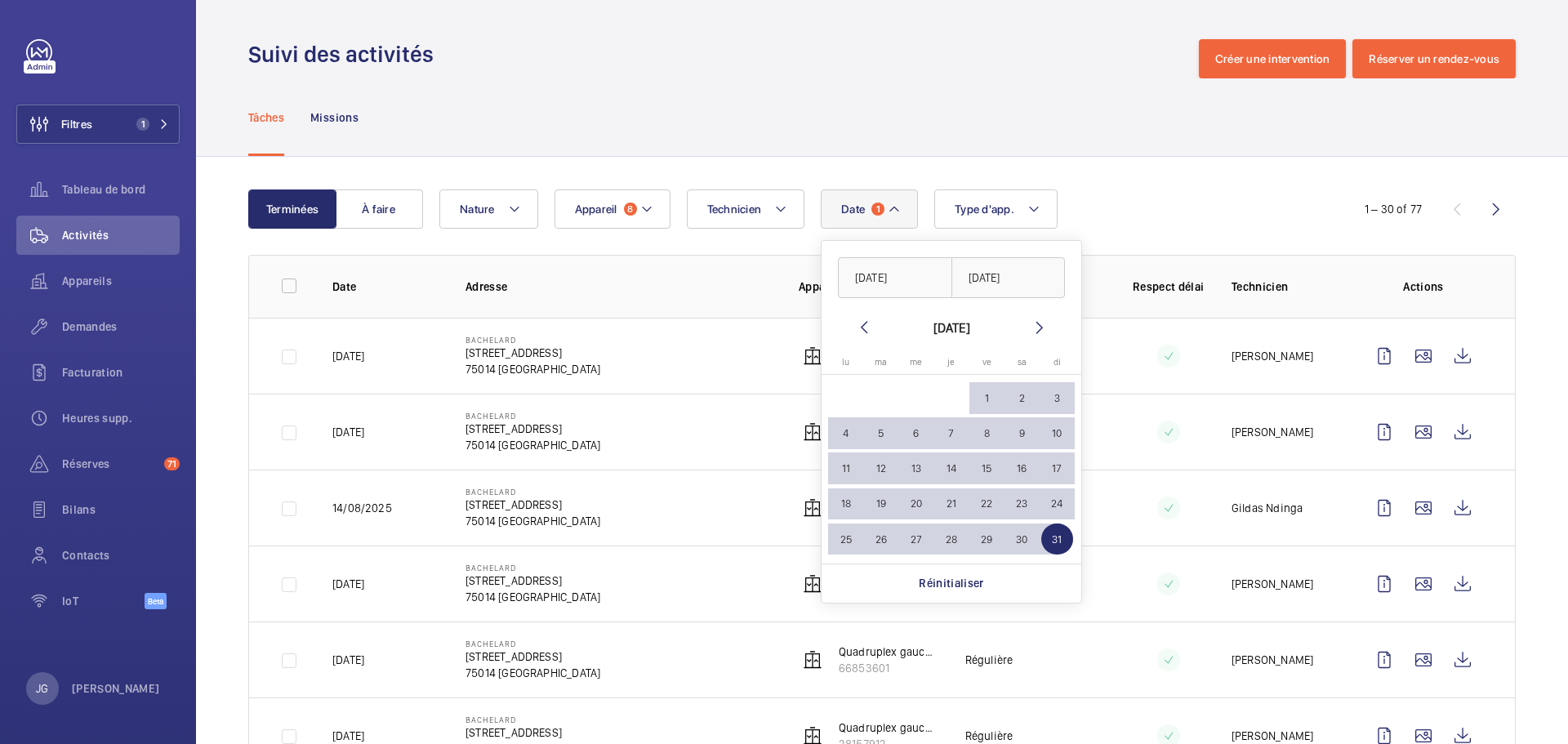
click at [1165, 192] on div "Date 1 01/02/2025 31/08/2025 août 2025 lundi lu mardi ma mercredi me jeudi je v…" at bounding box center [879, 209] width 880 height 39
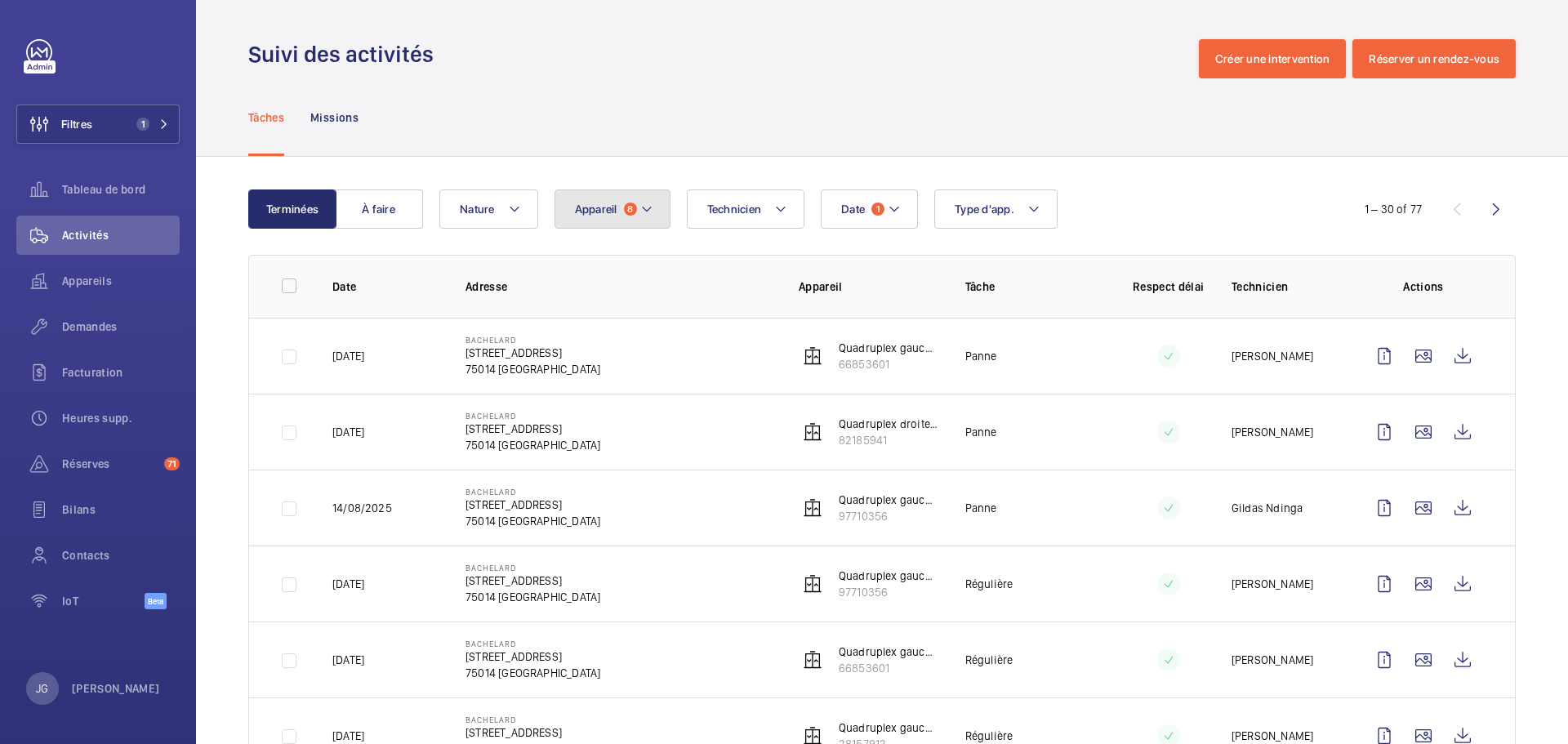
click at [651, 213] on mat-icon at bounding box center [646, 209] width 13 height 20
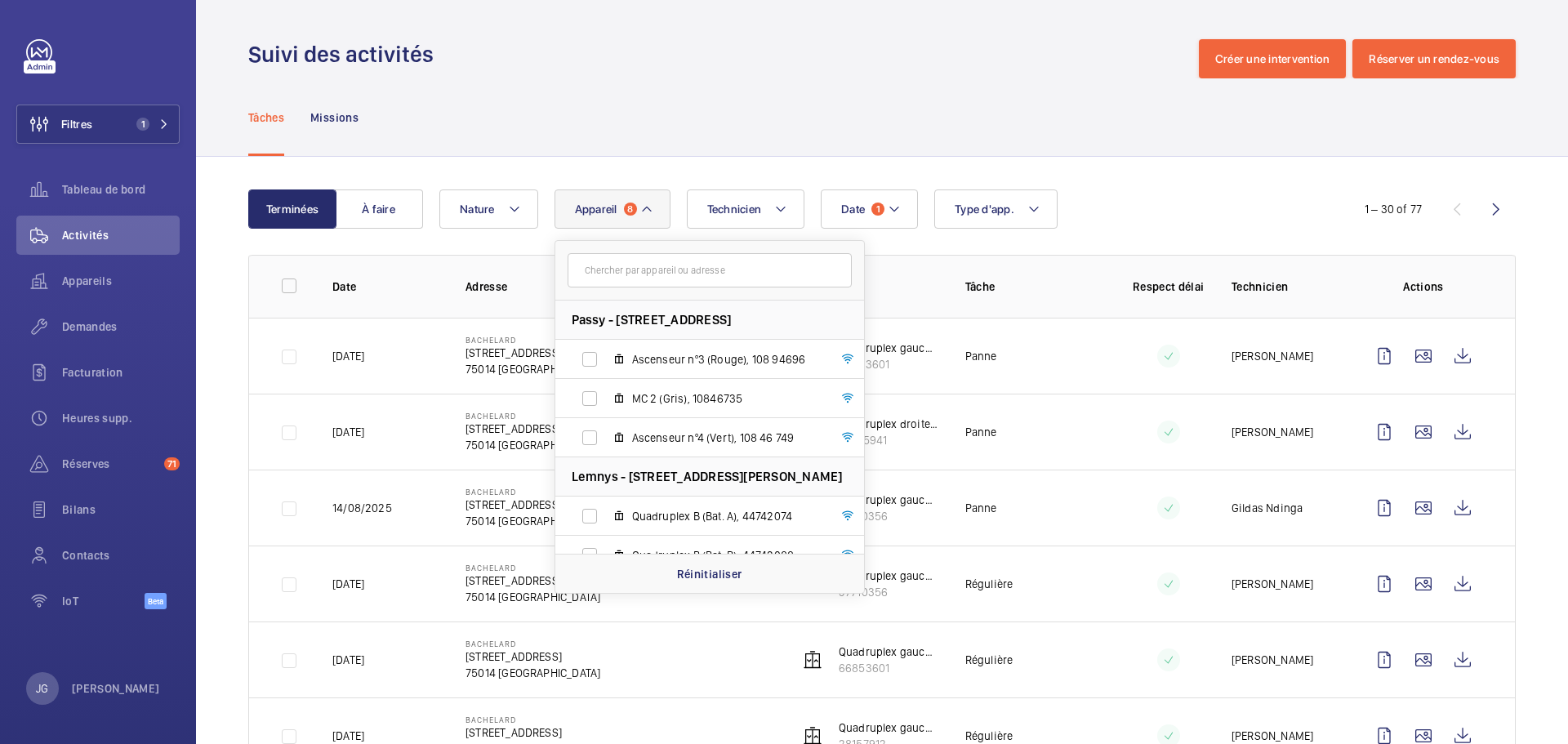
click at [814, 129] on div "Tâches Missions" at bounding box center [881, 116] width 1267 height 77
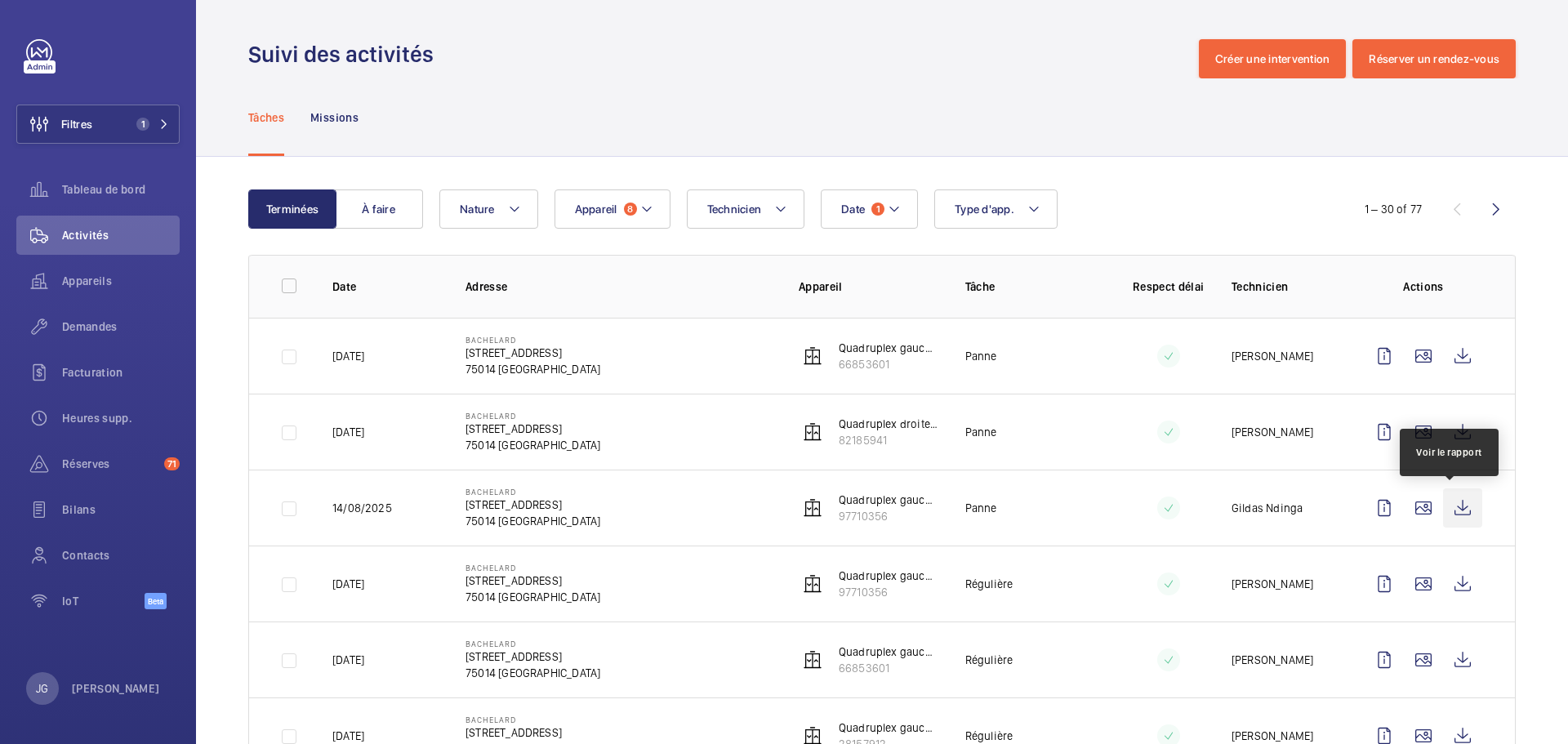
click at [1463, 501] on wm-front-icon-button at bounding box center [1463, 508] width 39 height 39
